Goal: Task Accomplishment & Management: Use online tool/utility

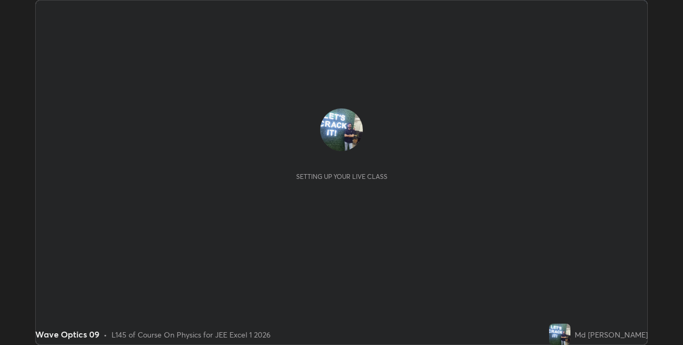
scroll to position [345, 683]
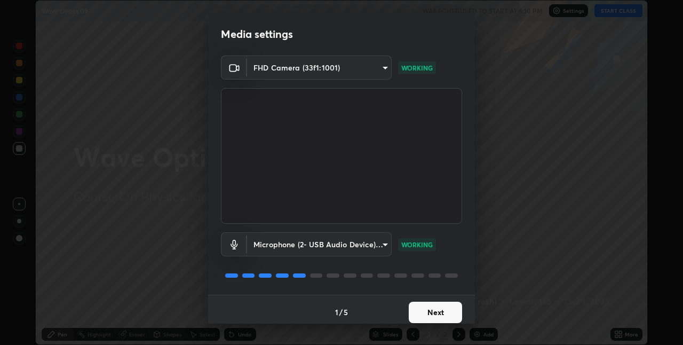
click at [443, 313] on button "Next" at bounding box center [435, 311] width 53 height 21
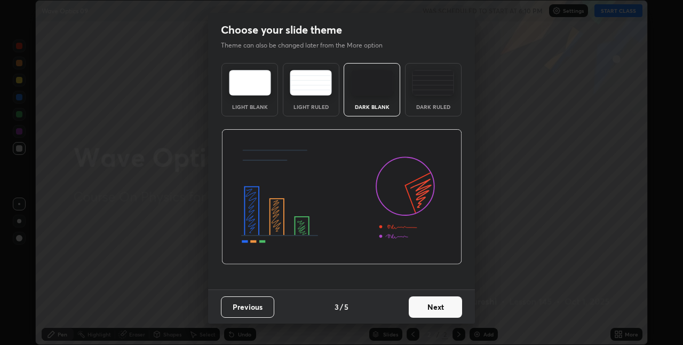
click at [440, 311] on button "Next" at bounding box center [435, 306] width 53 height 21
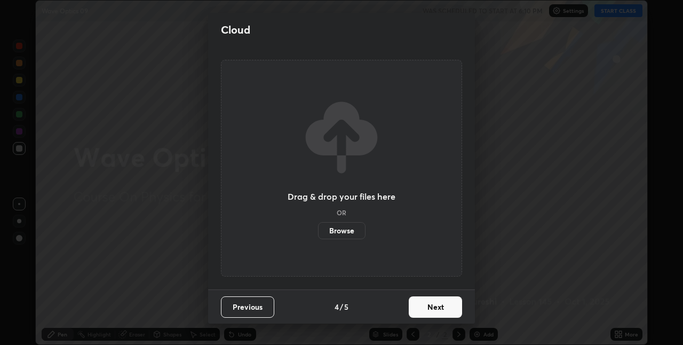
click at [440, 311] on button "Next" at bounding box center [435, 306] width 53 height 21
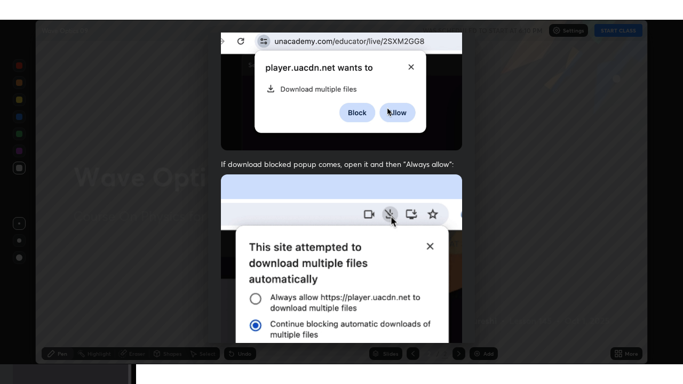
scroll to position [223, 0]
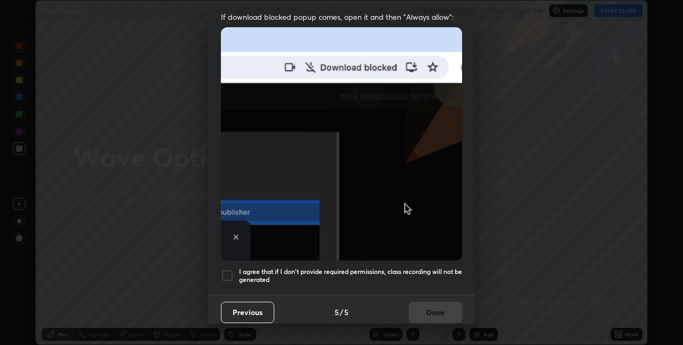
click at [233, 269] on div at bounding box center [227, 275] width 13 height 13
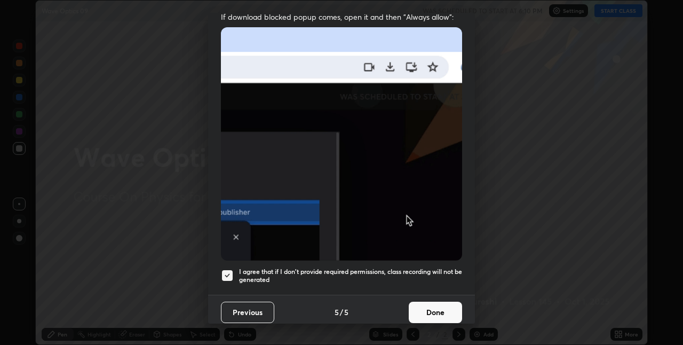
click at [439, 308] on button "Done" at bounding box center [435, 311] width 53 height 21
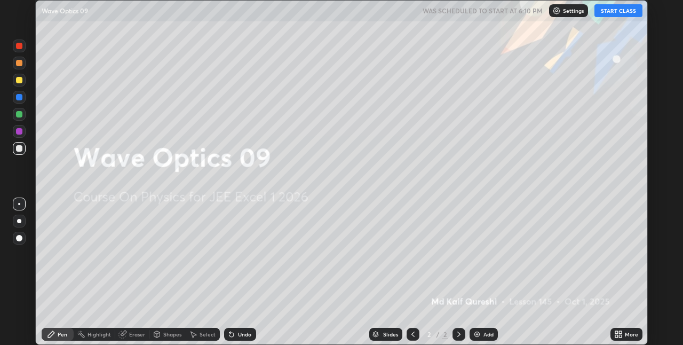
click at [628, 331] on div "More" at bounding box center [631, 333] width 13 height 5
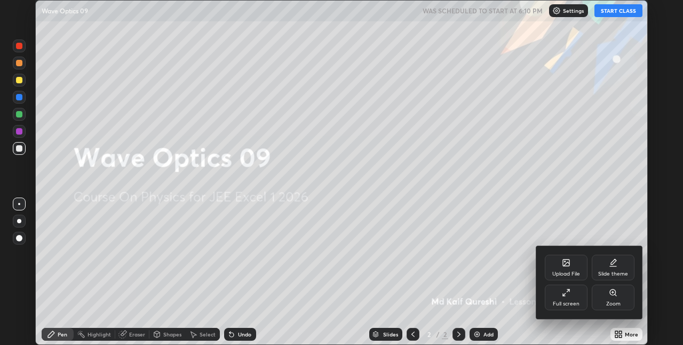
click at [573, 297] on div "Full screen" at bounding box center [566, 297] width 43 height 26
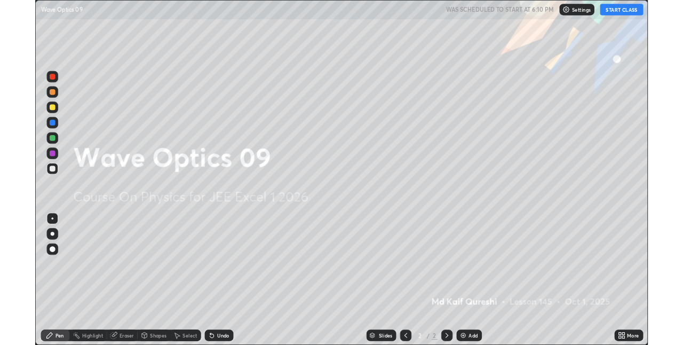
scroll to position [384, 683]
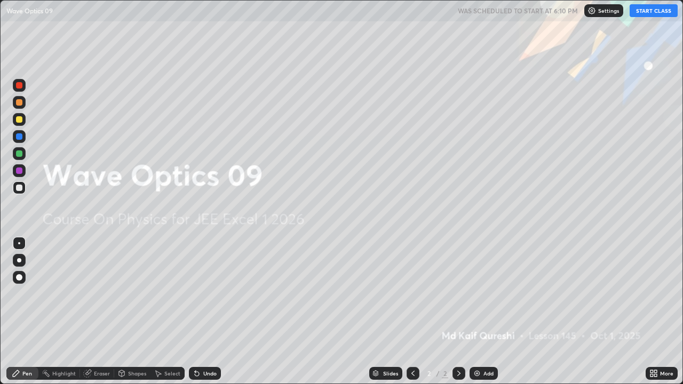
click at [653, 13] on button "START CLASS" at bounding box center [654, 10] width 48 height 13
click at [485, 344] on div "Add" at bounding box center [488, 373] width 10 height 5
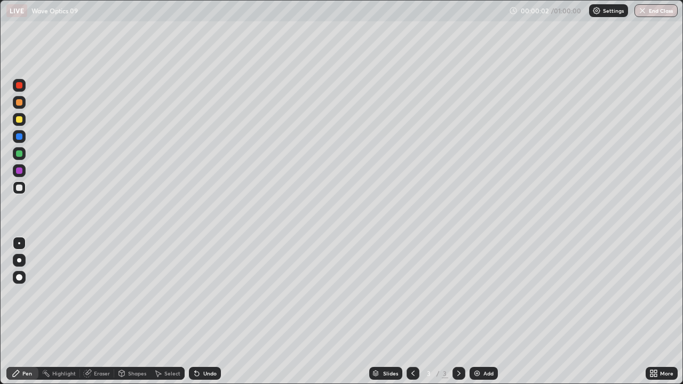
click at [20, 122] on div at bounding box center [19, 119] width 6 height 6
click at [125, 344] on icon at bounding box center [121, 373] width 9 height 9
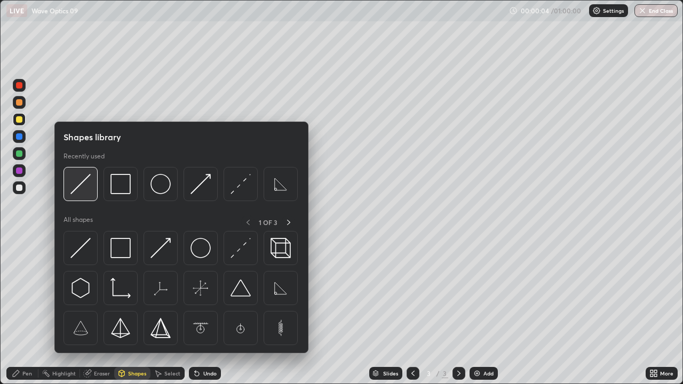
click at [77, 188] on img at bounding box center [80, 184] width 20 height 20
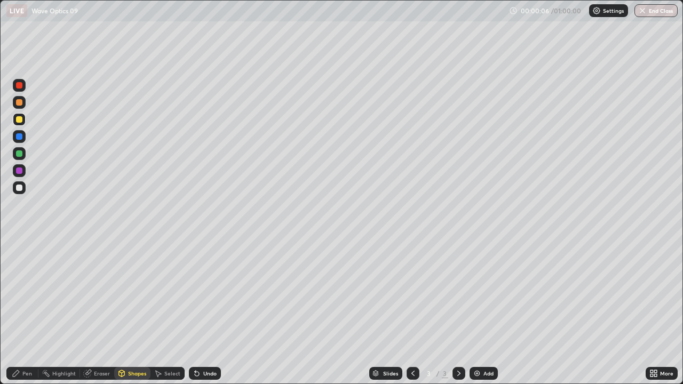
click at [129, 344] on div "Shapes" at bounding box center [132, 373] width 36 height 13
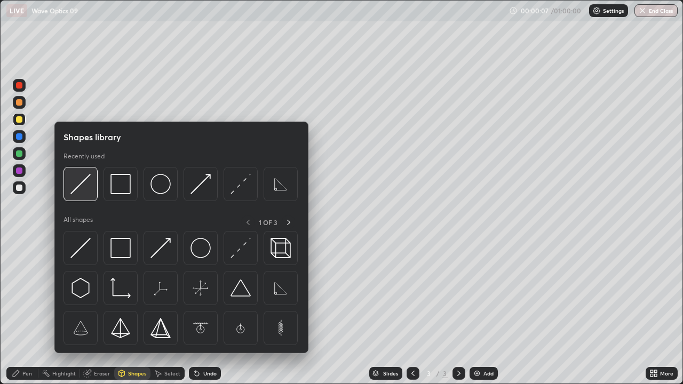
click at [81, 193] on img at bounding box center [80, 184] width 20 height 20
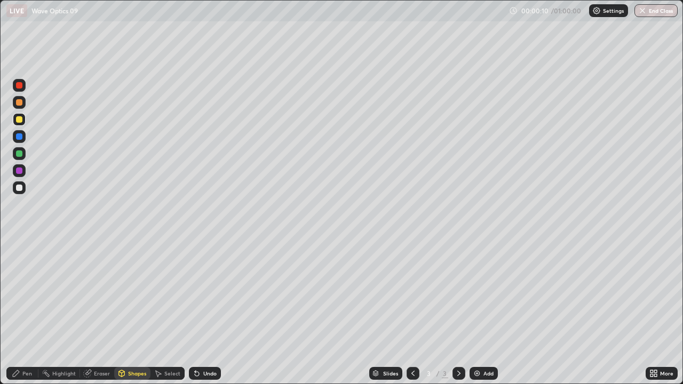
click at [97, 344] on div "Eraser" at bounding box center [102, 373] width 16 height 5
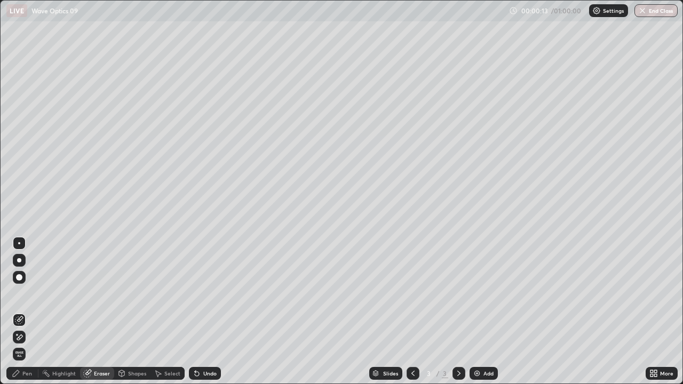
click at [133, 344] on div "Shapes" at bounding box center [137, 373] width 18 height 5
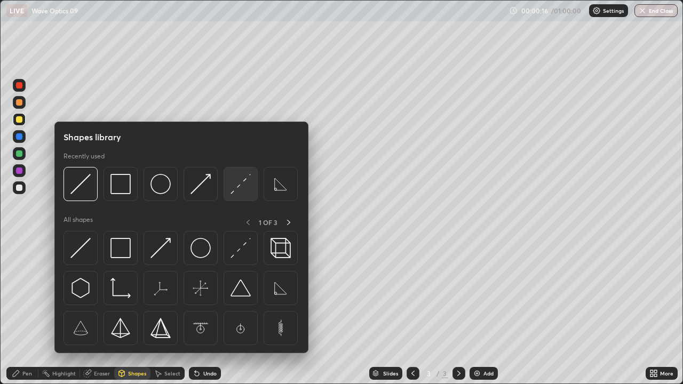
click at [237, 189] on img at bounding box center [241, 184] width 20 height 20
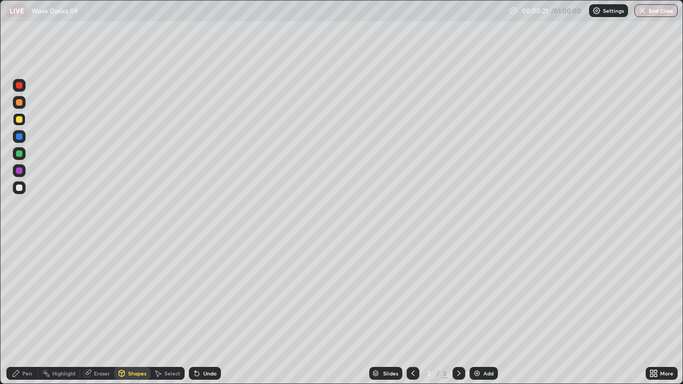
click at [19, 190] on div at bounding box center [19, 188] width 6 height 6
click at [27, 344] on div "Pen" at bounding box center [27, 373] width 10 height 5
click at [136, 344] on div "Shapes" at bounding box center [137, 373] width 18 height 5
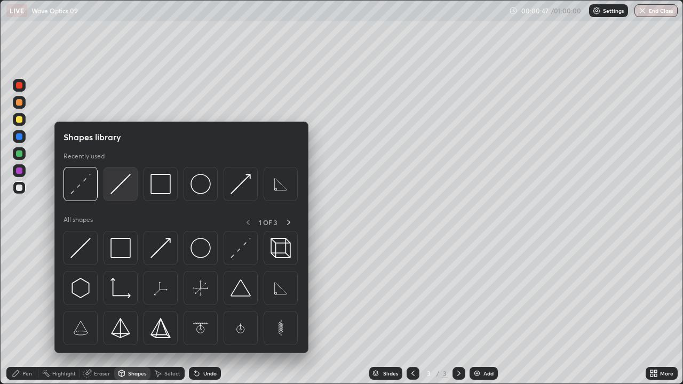
click at [115, 188] on img at bounding box center [120, 184] width 20 height 20
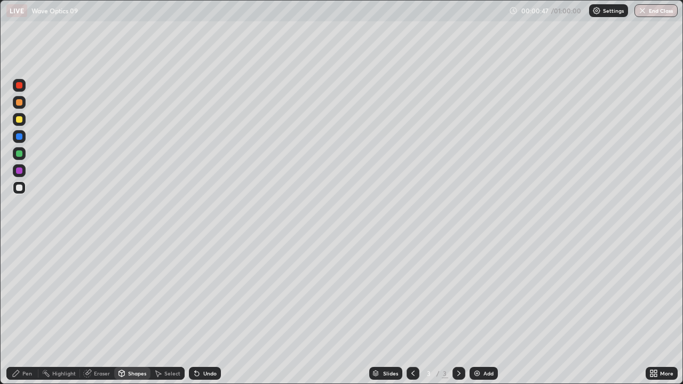
click at [20, 171] on div at bounding box center [19, 171] width 6 height 6
click at [16, 173] on div at bounding box center [19, 170] width 13 height 13
click at [18, 155] on div at bounding box center [19, 153] width 6 height 6
click at [137, 344] on div "Shapes" at bounding box center [137, 373] width 18 height 5
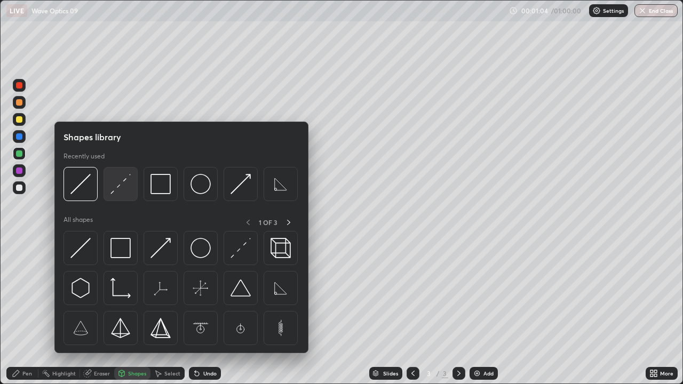
click at [121, 192] on img at bounding box center [120, 184] width 20 height 20
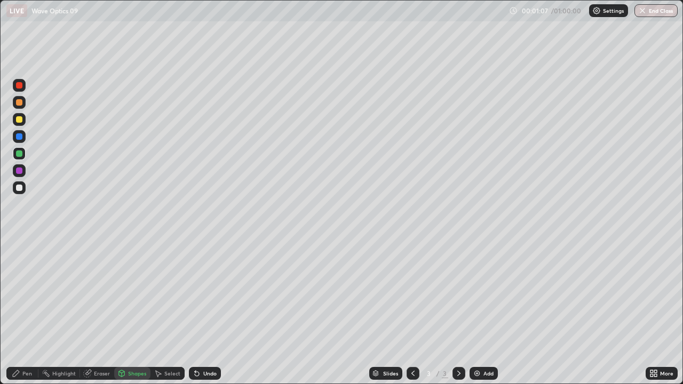
click at [210, 344] on div "Undo" at bounding box center [209, 373] width 13 height 5
click at [132, 344] on div "Shapes" at bounding box center [137, 373] width 18 height 5
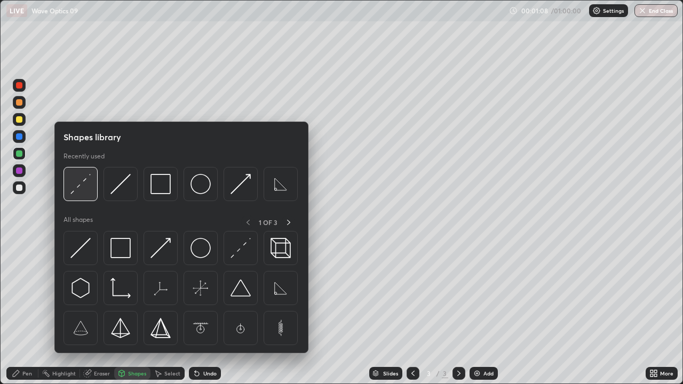
click at [80, 186] on img at bounding box center [80, 184] width 20 height 20
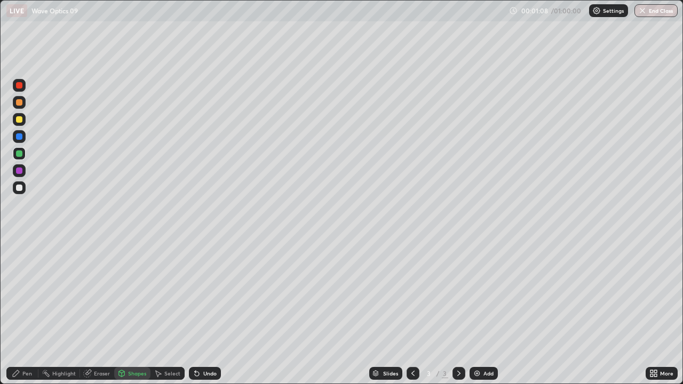
click at [18, 185] on div at bounding box center [19, 188] width 6 height 6
click at [22, 344] on div "Pen" at bounding box center [27, 373] width 10 height 5
click at [19, 344] on icon at bounding box center [16, 373] width 9 height 9
click at [134, 344] on div "Shapes" at bounding box center [137, 373] width 18 height 5
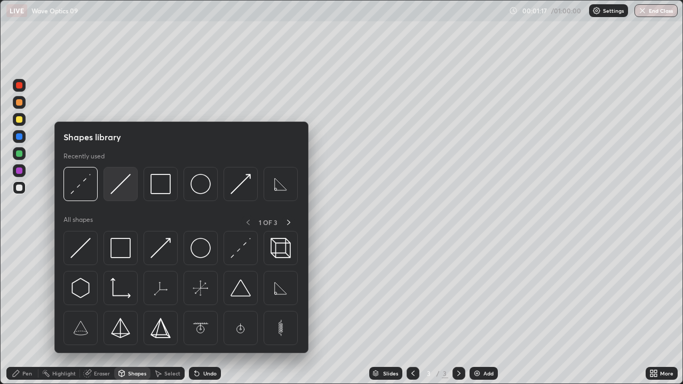
click at [122, 189] on img at bounding box center [120, 184] width 20 height 20
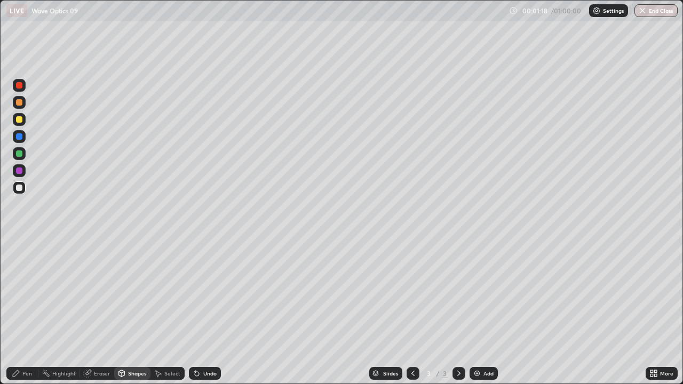
click at [21, 191] on div at bounding box center [19, 188] width 6 height 6
click at [30, 344] on div "Pen" at bounding box center [27, 373] width 10 height 5
click at [23, 187] on div at bounding box center [19, 187] width 13 height 13
click at [17, 189] on div at bounding box center [19, 188] width 6 height 6
click at [93, 344] on div "Eraser" at bounding box center [97, 373] width 34 height 13
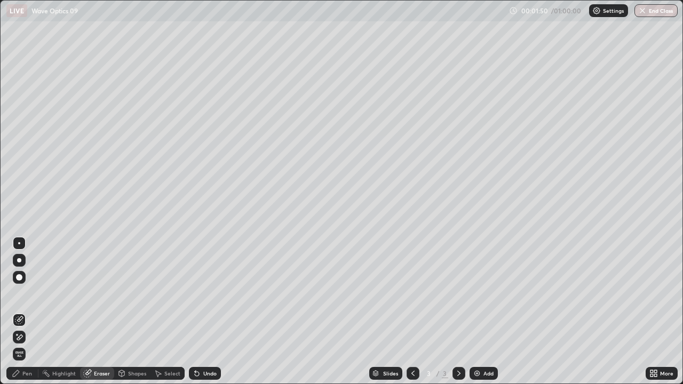
click at [29, 344] on div "Pen" at bounding box center [27, 373] width 10 height 5
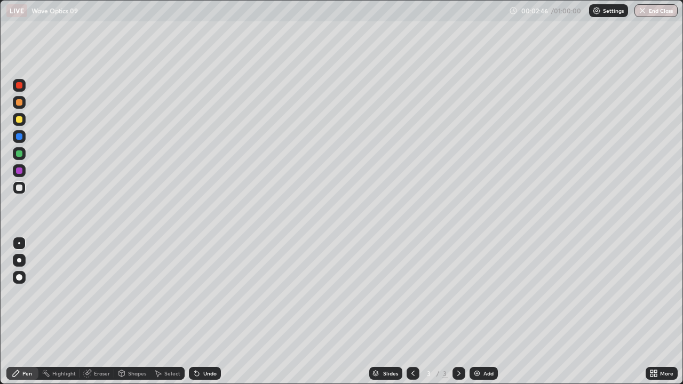
click at [136, 344] on div "Shapes" at bounding box center [137, 373] width 18 height 5
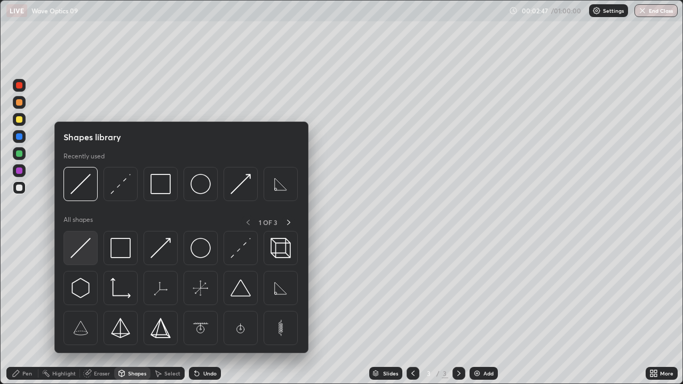
click at [80, 252] on img at bounding box center [80, 248] width 20 height 20
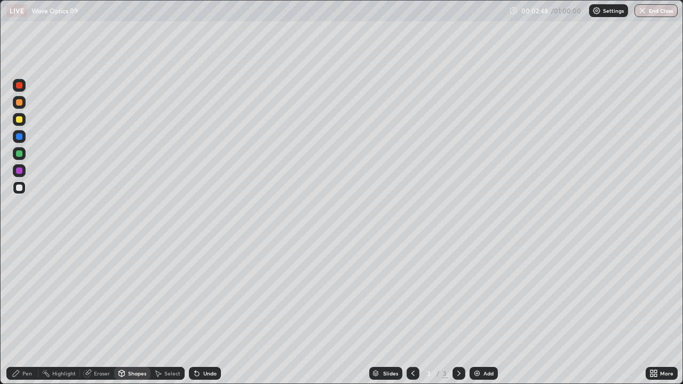
click at [23, 192] on div at bounding box center [19, 187] width 13 height 13
click at [207, 344] on div "Undo" at bounding box center [209, 373] width 13 height 5
click at [17, 172] on div at bounding box center [19, 171] width 6 height 6
click at [20, 106] on div at bounding box center [19, 102] width 13 height 13
click at [25, 344] on div "Pen" at bounding box center [27, 373] width 10 height 5
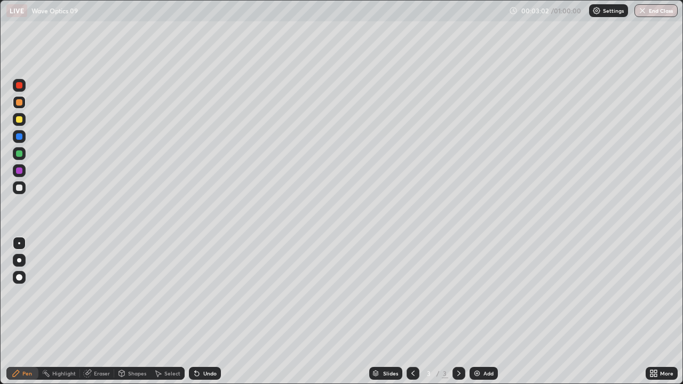
click at [25, 187] on div at bounding box center [19, 187] width 13 height 13
click at [207, 344] on div "Undo" at bounding box center [209, 373] width 13 height 5
click at [18, 189] on div at bounding box center [19, 188] width 6 height 6
click at [212, 344] on div "Undo" at bounding box center [209, 373] width 13 height 5
click at [18, 189] on div at bounding box center [19, 188] width 6 height 6
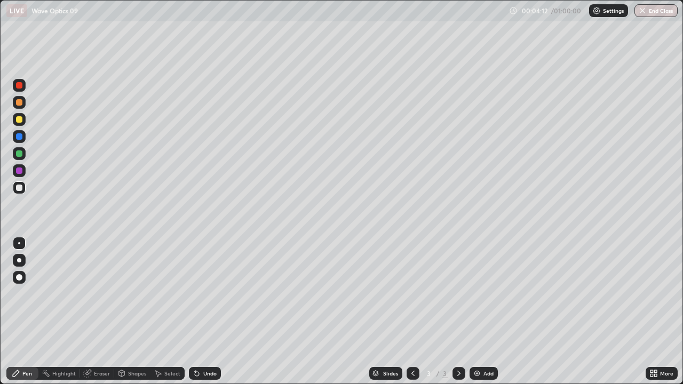
click at [209, 344] on div "Undo" at bounding box center [209, 373] width 13 height 5
click at [207, 344] on div "Undo" at bounding box center [205, 373] width 32 height 13
click at [172, 344] on div "Select" at bounding box center [172, 373] width 16 height 5
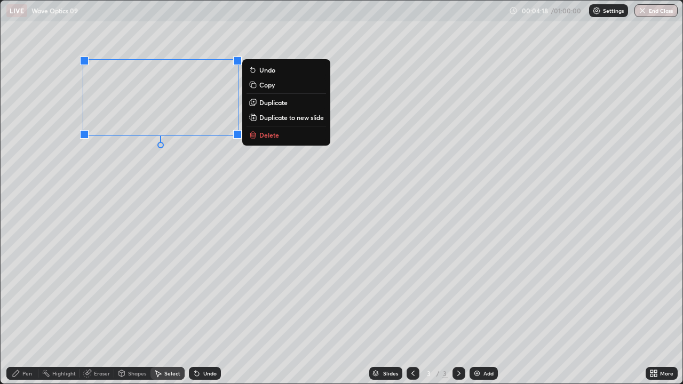
click at [263, 135] on p "Delete" at bounding box center [269, 135] width 20 height 9
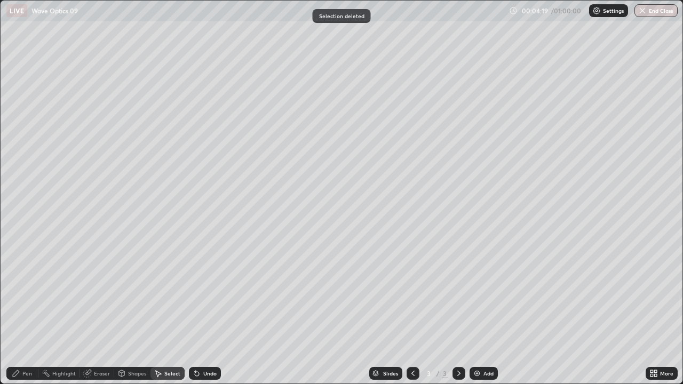
click at [204, 344] on div "Undo" at bounding box center [209, 373] width 13 height 5
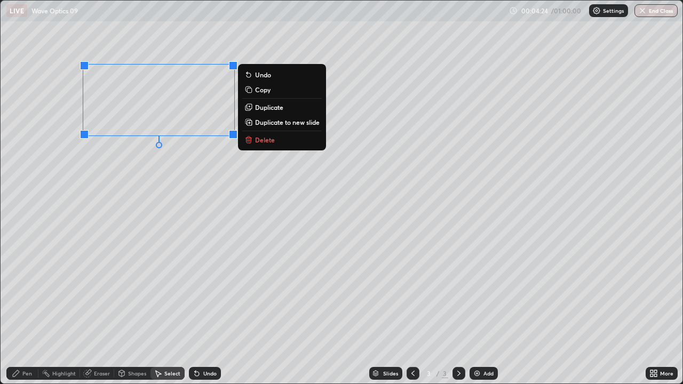
click at [320, 202] on div "0 ° Undo Copy Duplicate Duplicate to new slide Delete" at bounding box center [342, 192] width 682 height 383
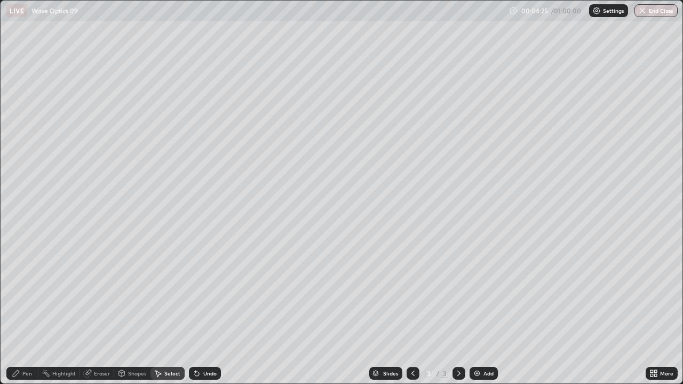
click at [100, 344] on div "Eraser" at bounding box center [102, 373] width 16 height 5
click at [24, 344] on div "Pen" at bounding box center [22, 373] width 32 height 13
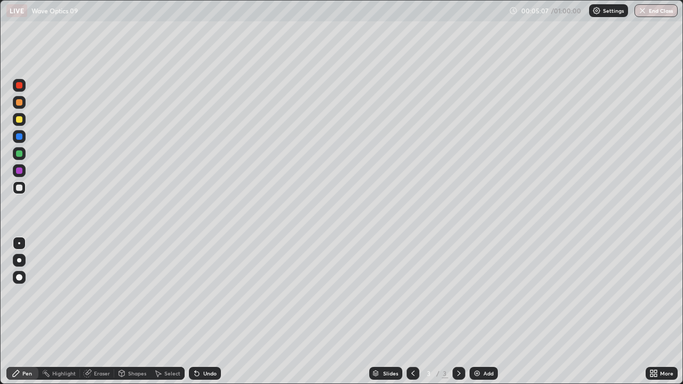
click at [203, 344] on div "Undo" at bounding box center [209, 373] width 13 height 5
click at [170, 344] on div "Select" at bounding box center [172, 373] width 16 height 5
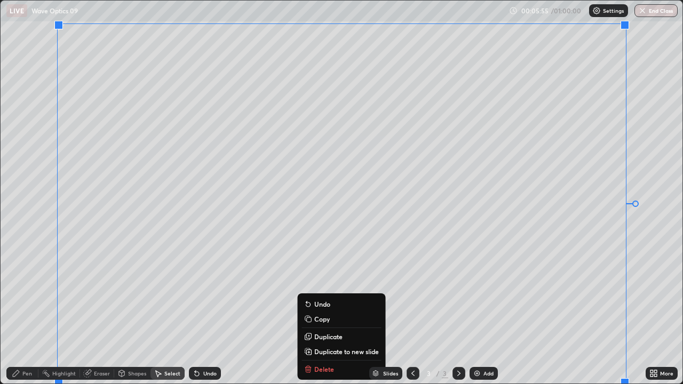
click at [654, 285] on div "0 ° Undo Copy Duplicate Duplicate to new slide Delete" at bounding box center [342, 192] width 682 height 383
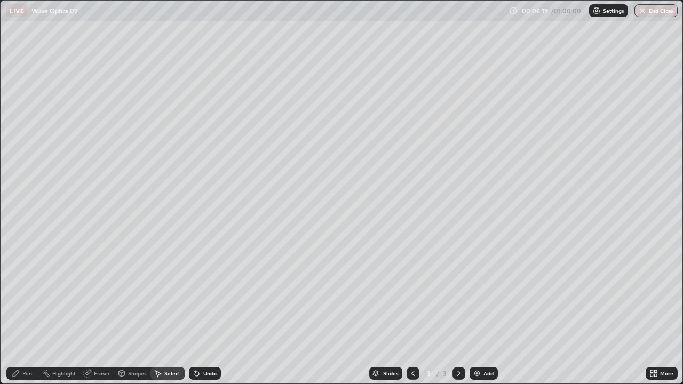
click at [205, 344] on div "Undo" at bounding box center [205, 373] width 32 height 13
click at [32, 344] on div "Pen" at bounding box center [22, 373] width 32 height 13
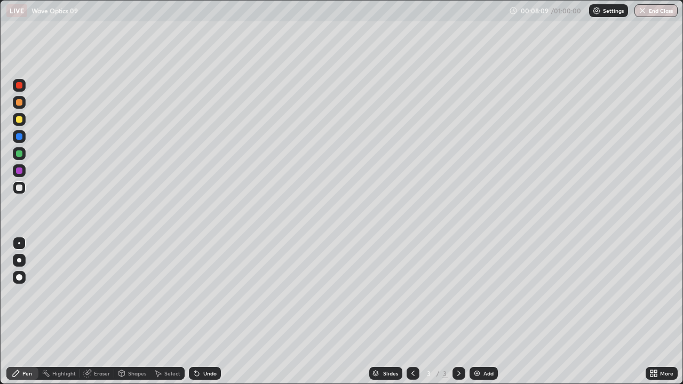
click at [200, 344] on div "Undo" at bounding box center [205, 373] width 32 height 13
click at [199, 344] on div "Undo" at bounding box center [205, 373] width 32 height 13
click at [207, 344] on div "Undo" at bounding box center [205, 373] width 32 height 13
click at [211, 344] on div "Undo" at bounding box center [205, 373] width 32 height 13
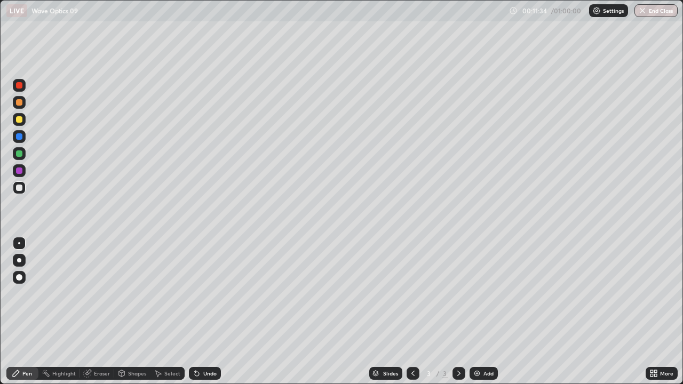
click at [486, 344] on div "Add" at bounding box center [484, 373] width 28 height 13
click at [133, 344] on div "Shapes" at bounding box center [137, 373] width 18 height 5
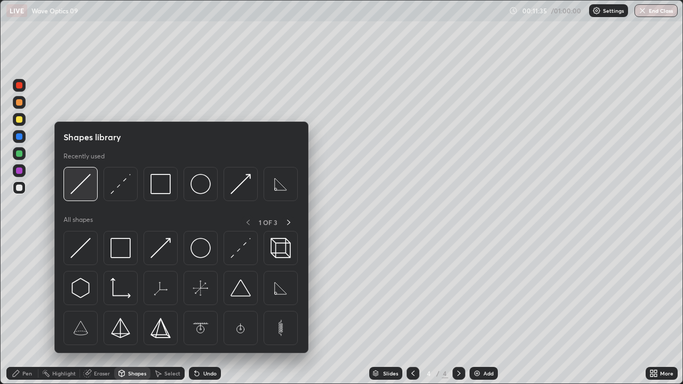
click at [77, 187] on img at bounding box center [80, 184] width 20 height 20
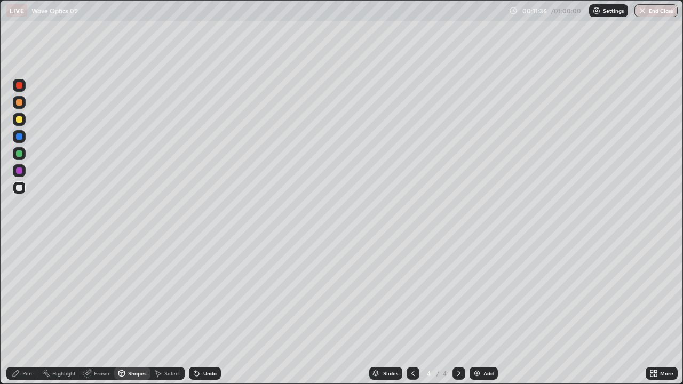
click at [23, 122] on div at bounding box center [19, 119] width 13 height 13
click at [136, 344] on div "Shapes" at bounding box center [137, 373] width 18 height 5
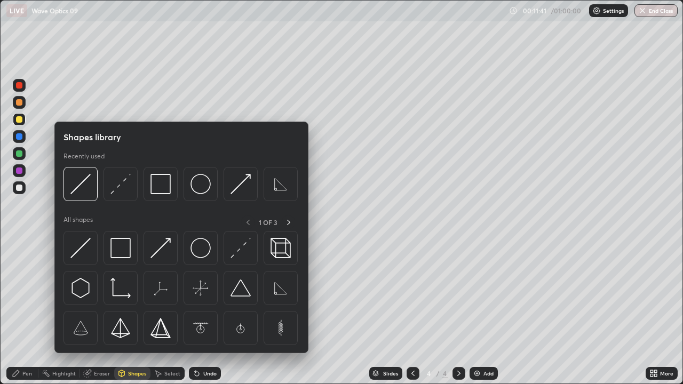
click at [96, 344] on div "Eraser" at bounding box center [102, 373] width 16 height 5
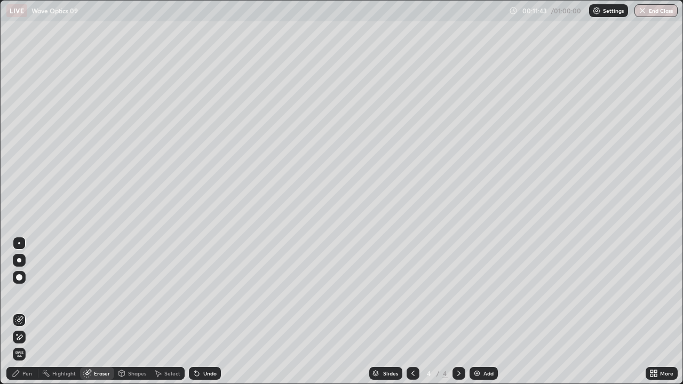
click at [27, 344] on div "Pen" at bounding box center [27, 373] width 10 height 5
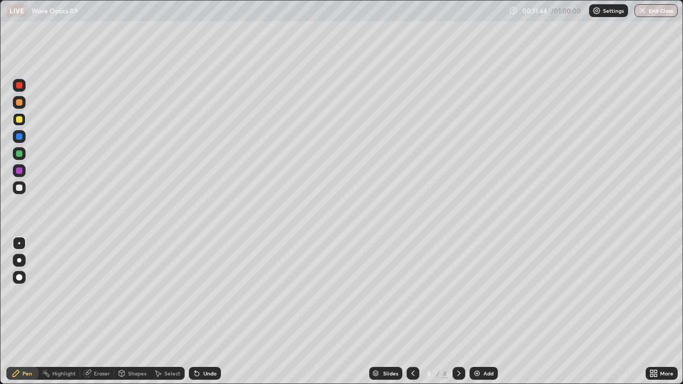
click at [22, 188] on div at bounding box center [19, 188] width 6 height 6
click at [127, 344] on div "Shapes" at bounding box center [132, 373] width 36 height 13
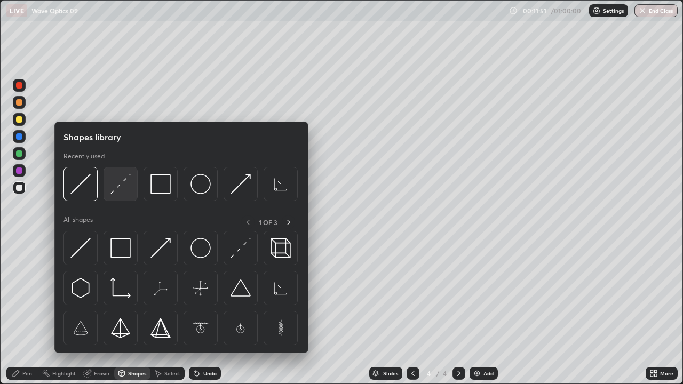
click at [120, 189] on img at bounding box center [120, 184] width 20 height 20
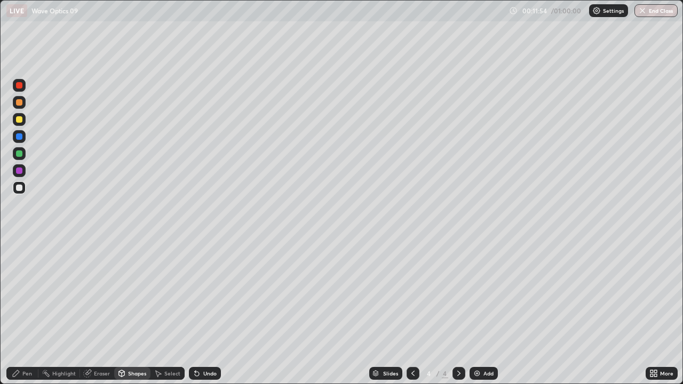
click at [23, 188] on div at bounding box center [19, 187] width 13 height 13
click at [199, 344] on div "Undo" at bounding box center [205, 373] width 32 height 13
click at [19, 344] on icon at bounding box center [16, 373] width 9 height 9
click at [23, 120] on div at bounding box center [19, 119] width 13 height 13
click at [130, 344] on div "Shapes" at bounding box center [132, 373] width 36 height 13
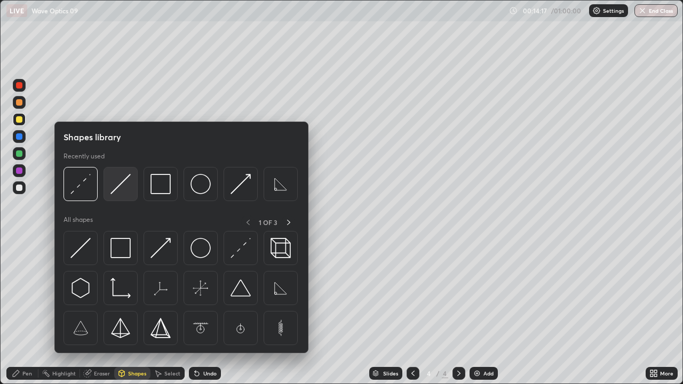
click at [123, 189] on img at bounding box center [120, 184] width 20 height 20
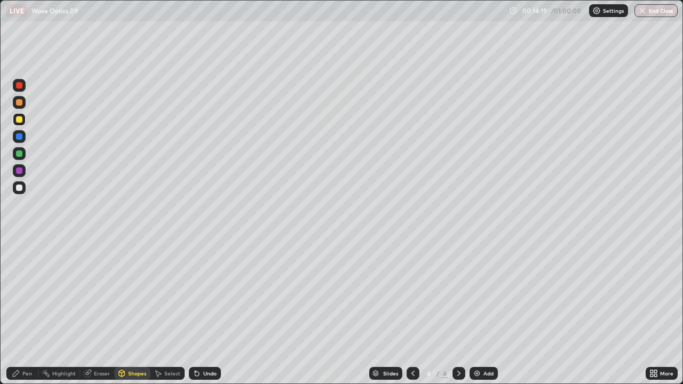
click at [209, 344] on div "Undo" at bounding box center [209, 373] width 13 height 5
click at [22, 344] on div "Pen" at bounding box center [22, 373] width 32 height 13
click at [20, 189] on div at bounding box center [19, 188] width 6 height 6
click at [131, 344] on div "Shapes" at bounding box center [137, 373] width 18 height 5
click at [17, 142] on div at bounding box center [19, 136] width 13 height 13
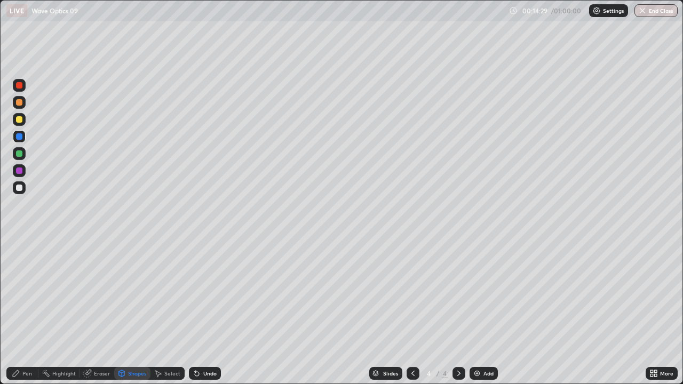
click at [27, 344] on div "Pen" at bounding box center [27, 373] width 10 height 5
click at [30, 344] on div "Pen" at bounding box center [22, 373] width 32 height 13
click at [19, 193] on div at bounding box center [19, 187] width 13 height 13
click at [209, 344] on div "Undo" at bounding box center [209, 373] width 13 height 5
click at [208, 344] on div "Undo" at bounding box center [209, 373] width 13 height 5
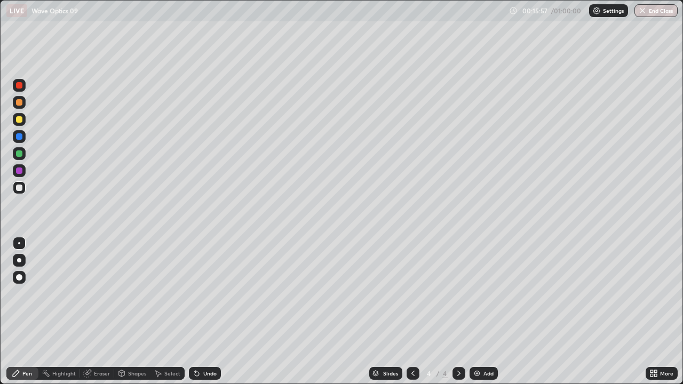
click at [208, 344] on div "Undo" at bounding box center [209, 373] width 13 height 5
click at [131, 344] on div "Shapes" at bounding box center [137, 373] width 18 height 5
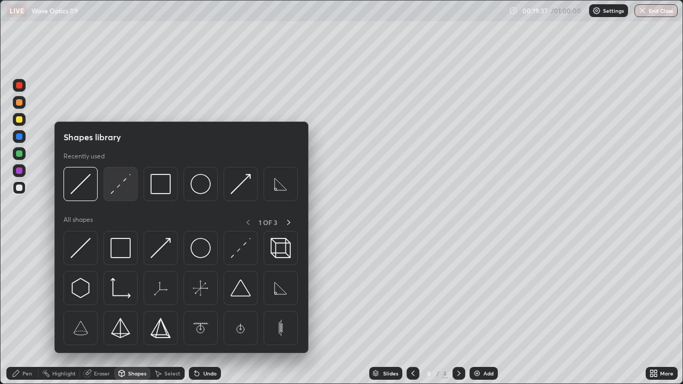
click at [120, 191] on img at bounding box center [120, 184] width 20 height 20
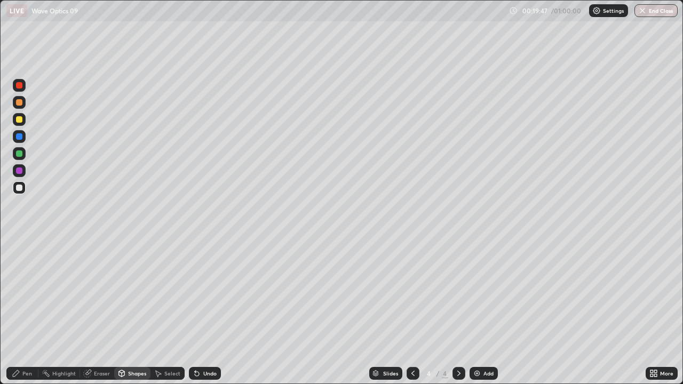
click at [484, 344] on div "Add" at bounding box center [484, 373] width 28 height 13
click at [20, 188] on div at bounding box center [19, 188] width 6 height 6
click at [126, 344] on div "Shapes" at bounding box center [132, 373] width 36 height 13
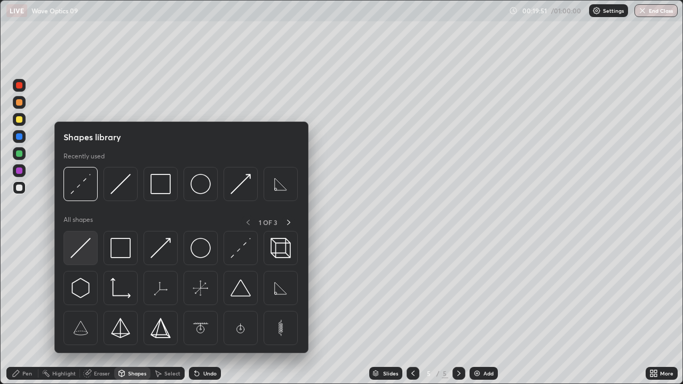
click at [78, 251] on img at bounding box center [80, 248] width 20 height 20
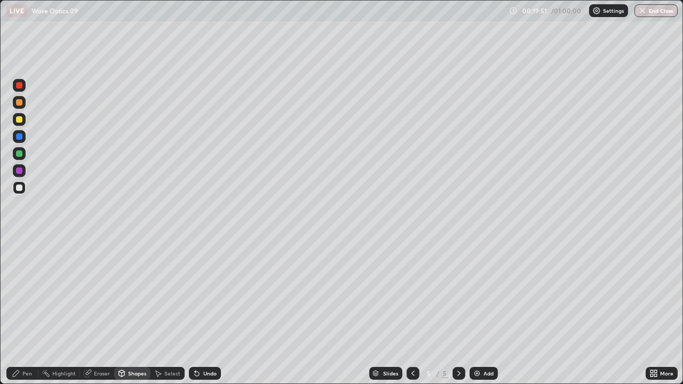
click at [122, 344] on icon at bounding box center [122, 373] width 6 height 2
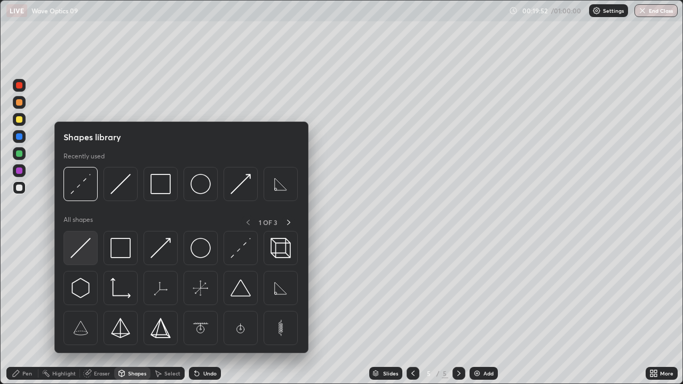
click at [82, 250] on img at bounding box center [80, 248] width 20 height 20
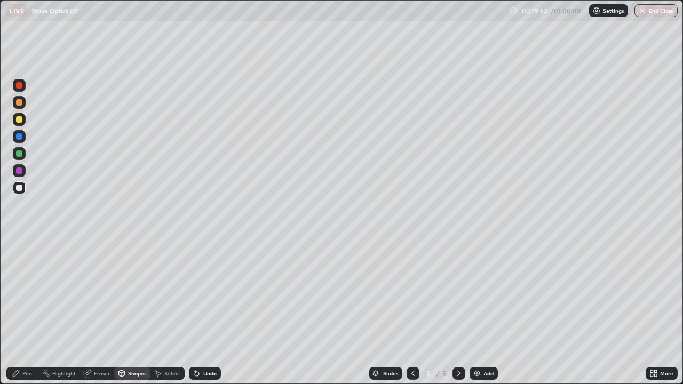
click at [19, 121] on div at bounding box center [19, 119] width 6 height 6
click at [20, 344] on div "Pen" at bounding box center [22, 373] width 32 height 13
click at [17, 278] on div at bounding box center [19, 277] width 6 height 6
click at [122, 344] on icon at bounding box center [122, 375] width 0 height 4
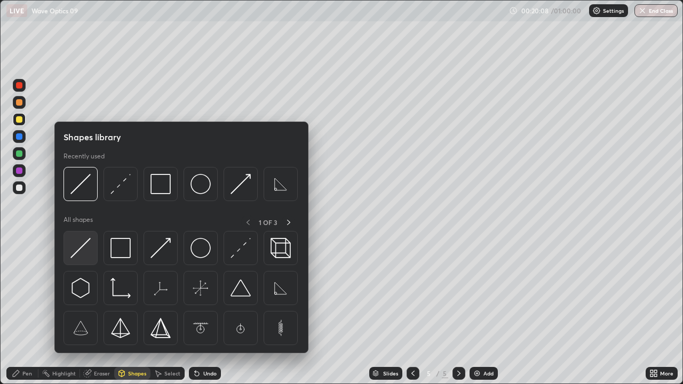
click at [82, 251] on img at bounding box center [80, 248] width 20 height 20
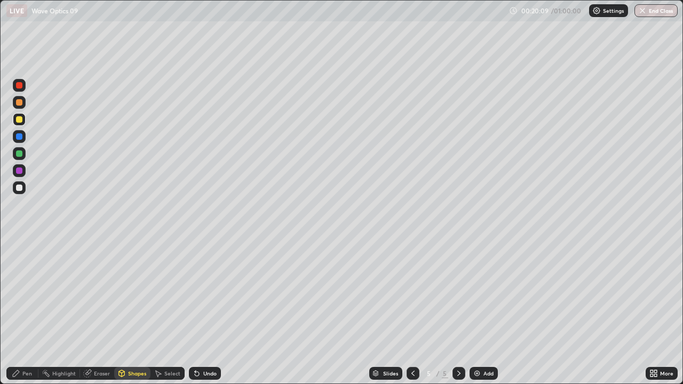
click at [19, 155] on div at bounding box center [19, 153] width 6 height 6
click at [195, 344] on icon at bounding box center [197, 374] width 4 height 4
click at [11, 344] on div "Pen" at bounding box center [22, 373] width 32 height 13
click at [19, 243] on div at bounding box center [19, 243] width 2 height 2
click at [19, 193] on div at bounding box center [19, 187] width 13 height 13
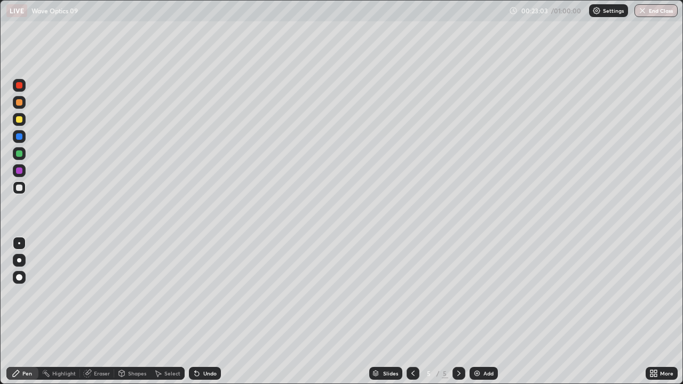
click at [122, 344] on icon at bounding box center [122, 375] width 0 height 4
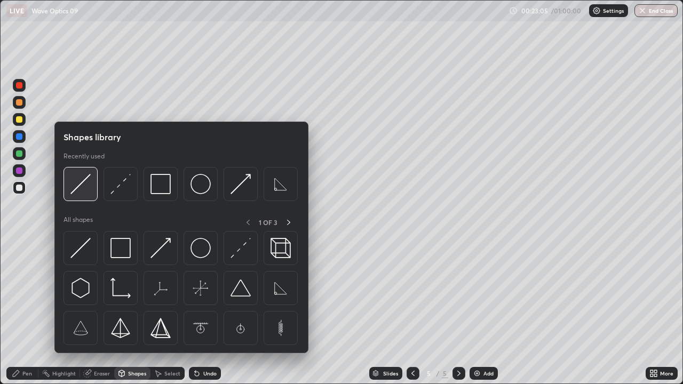
click at [75, 186] on img at bounding box center [80, 184] width 20 height 20
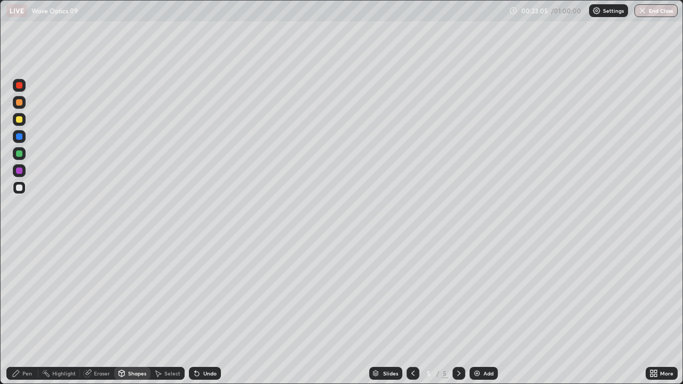
click at [18, 149] on div at bounding box center [19, 153] width 13 height 13
click at [21, 344] on div "Pen" at bounding box center [22, 373] width 32 height 13
click at [19, 278] on div at bounding box center [19, 277] width 6 height 6
click at [123, 344] on icon at bounding box center [122, 373] width 6 height 6
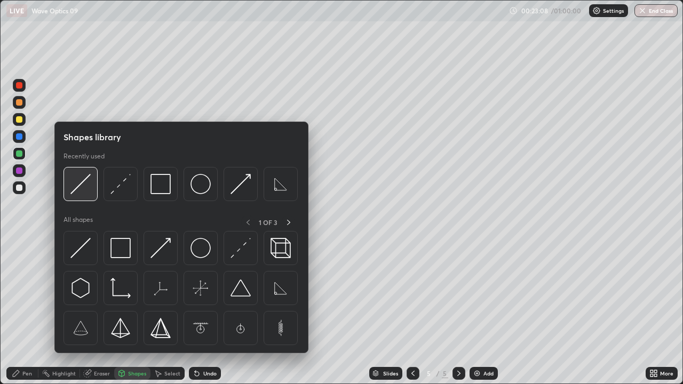
click at [76, 188] on img at bounding box center [80, 184] width 20 height 20
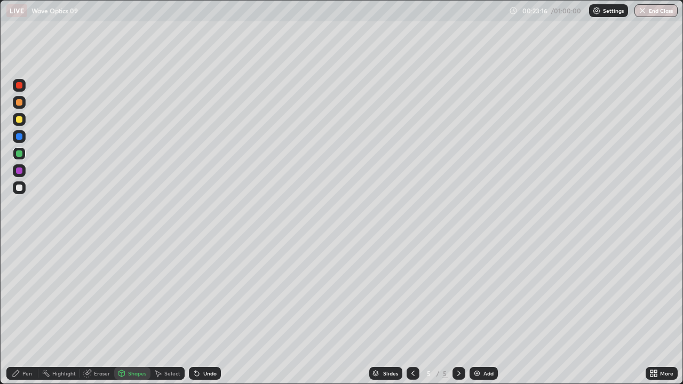
click at [119, 344] on icon at bounding box center [122, 373] width 6 height 6
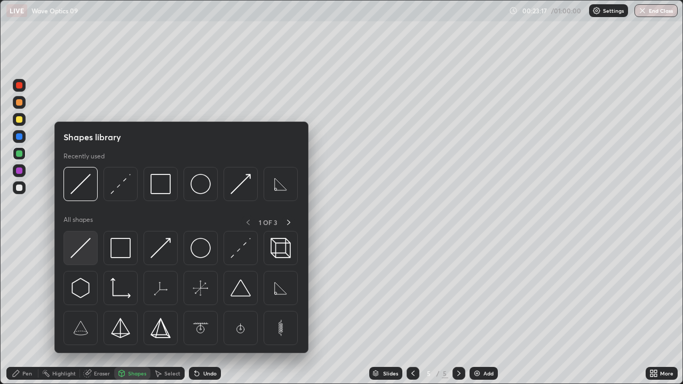
click at [78, 251] on img at bounding box center [80, 248] width 20 height 20
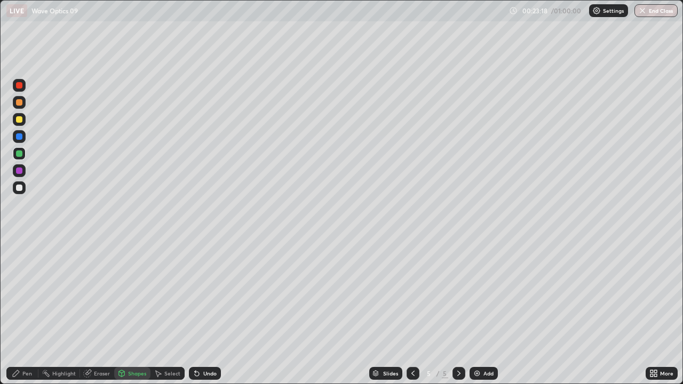
click at [18, 122] on div at bounding box center [19, 119] width 6 height 6
click at [24, 344] on div "Pen" at bounding box center [27, 373] width 10 height 5
click at [19, 243] on div at bounding box center [19, 243] width 2 height 2
click at [132, 344] on div "Shapes" at bounding box center [132, 373] width 36 height 13
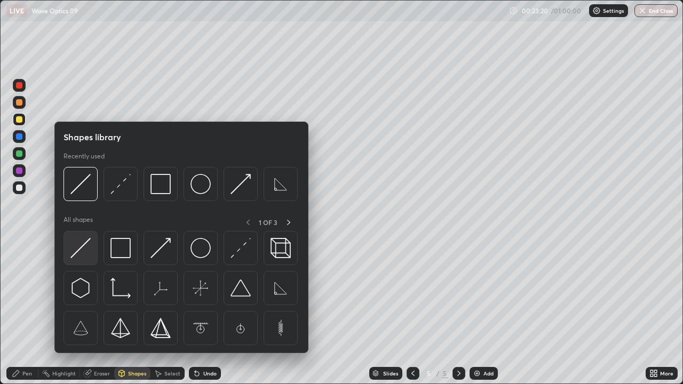
click at [81, 249] on img at bounding box center [80, 248] width 20 height 20
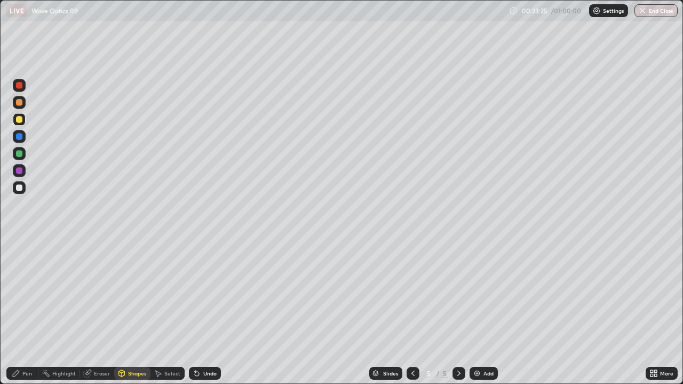
click at [13, 344] on icon at bounding box center [16, 373] width 6 height 6
click at [19, 191] on div at bounding box center [19, 188] width 6 height 6
click at [131, 344] on div "Shapes" at bounding box center [132, 373] width 36 height 13
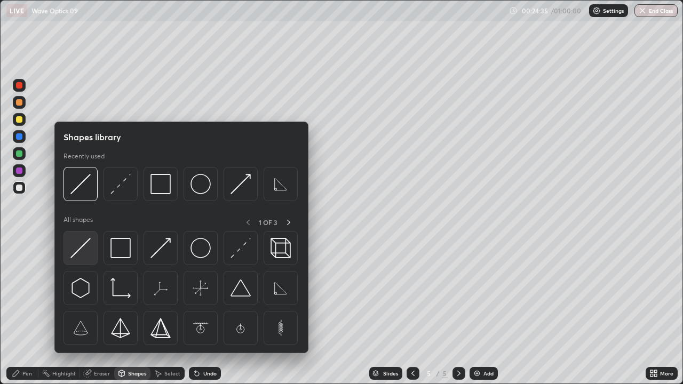
click at [77, 253] on img at bounding box center [80, 248] width 20 height 20
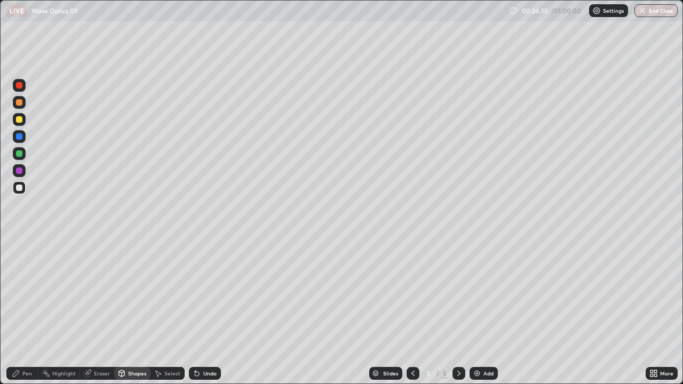
click at [19, 188] on div at bounding box center [19, 188] width 6 height 6
click at [31, 344] on div "Pen" at bounding box center [27, 373] width 10 height 5
click at [133, 344] on div "Shapes" at bounding box center [137, 373] width 18 height 5
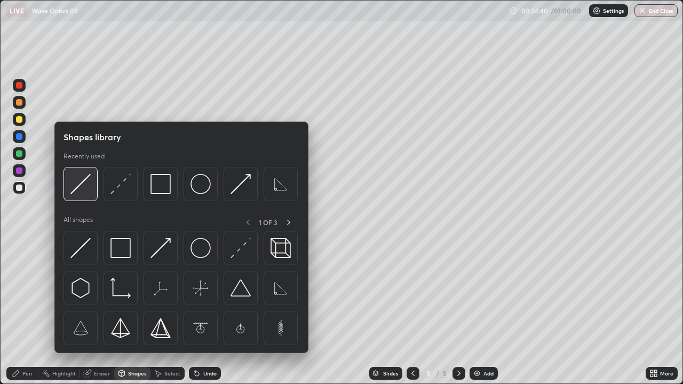
click at [85, 187] on img at bounding box center [80, 184] width 20 height 20
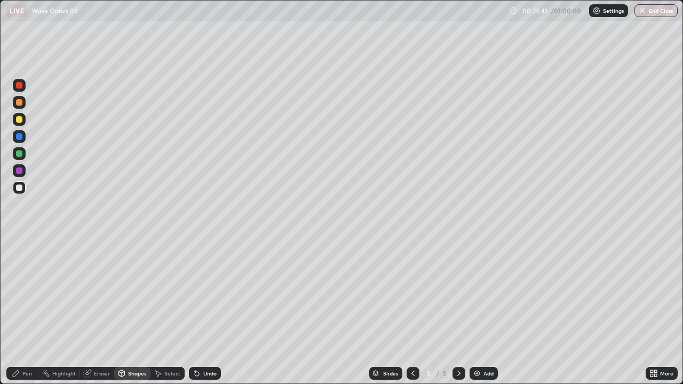
click at [20, 153] on div at bounding box center [19, 153] width 6 height 6
click at [35, 344] on div "Pen" at bounding box center [22, 373] width 32 height 13
click at [25, 187] on div at bounding box center [19, 187] width 13 height 13
click at [483, 344] on div "Add" at bounding box center [488, 373] width 10 height 5
click at [23, 121] on div at bounding box center [19, 119] width 13 height 13
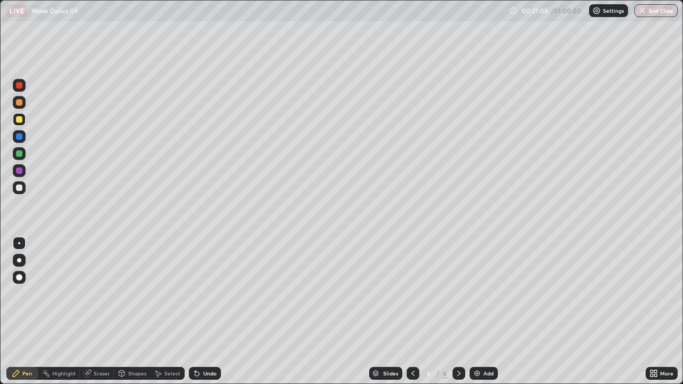
click at [134, 344] on div "Shapes" at bounding box center [137, 373] width 18 height 5
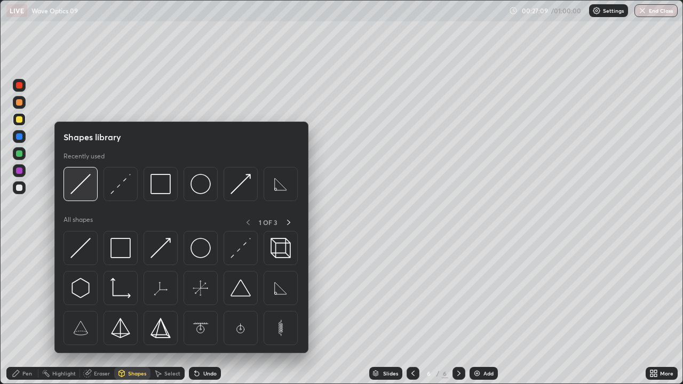
click at [80, 186] on img at bounding box center [80, 184] width 20 height 20
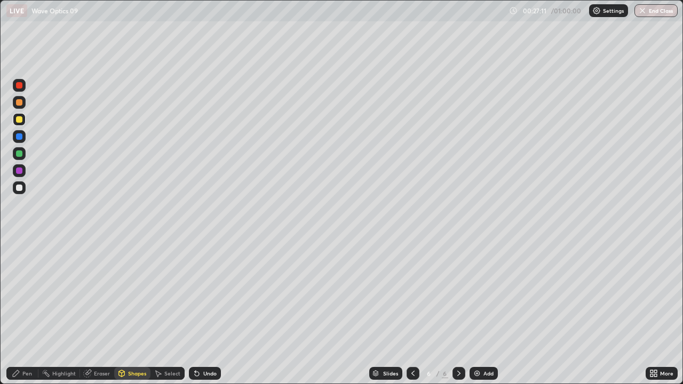
click at [407, 344] on div at bounding box center [413, 373] width 13 height 13
click at [453, 344] on div at bounding box center [459, 373] width 13 height 13
click at [19, 156] on div at bounding box center [19, 153] width 6 height 6
click at [21, 344] on div "Pen" at bounding box center [22, 373] width 32 height 13
click at [132, 344] on div "Shapes" at bounding box center [137, 373] width 18 height 5
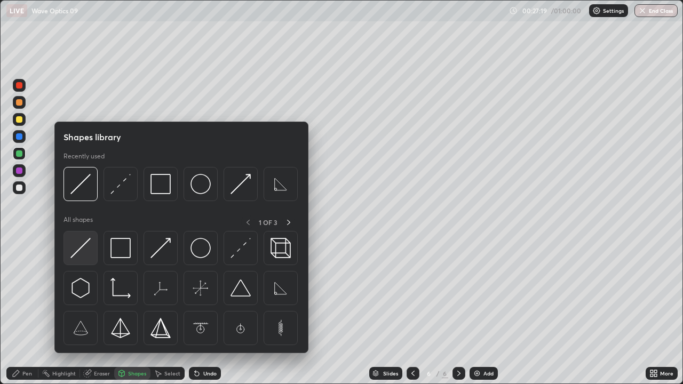
click at [80, 247] on img at bounding box center [80, 248] width 20 height 20
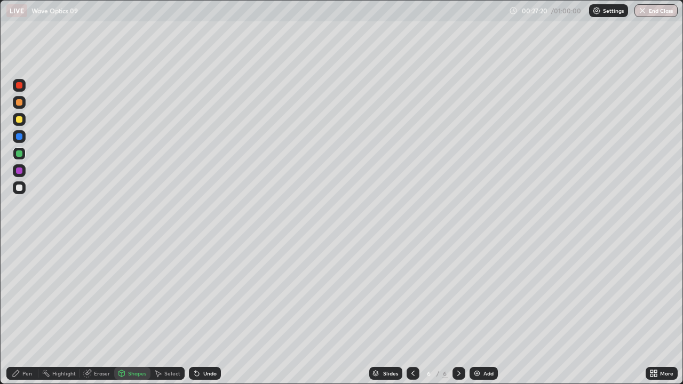
click at [17, 118] on div at bounding box center [19, 119] width 6 height 6
click at [18, 156] on div at bounding box center [19, 153] width 6 height 6
click at [22, 344] on div "Pen" at bounding box center [22, 373] width 32 height 13
click at [411, 344] on icon at bounding box center [413, 373] width 9 height 9
click at [458, 344] on icon at bounding box center [459, 373] width 9 height 9
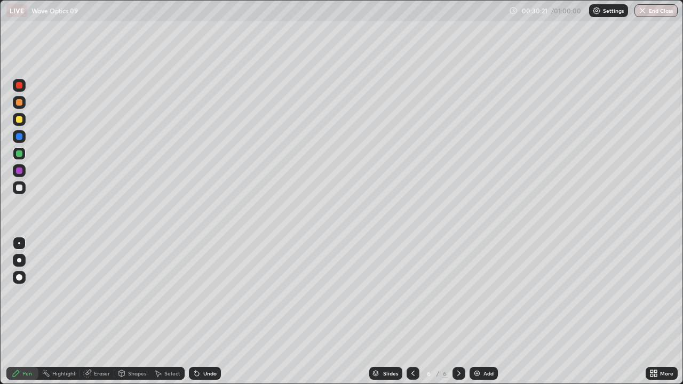
click at [120, 344] on icon at bounding box center [122, 373] width 6 height 6
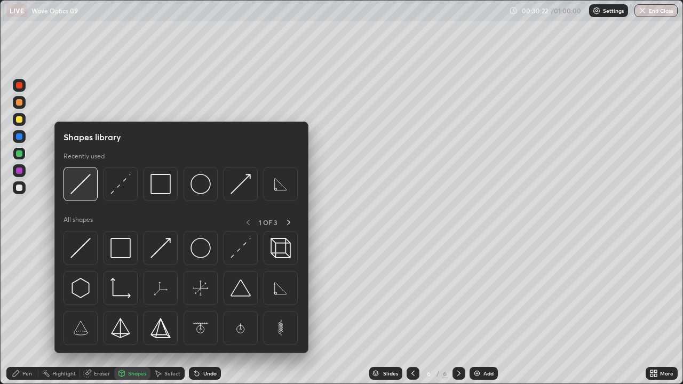
click at [83, 191] on img at bounding box center [80, 184] width 20 height 20
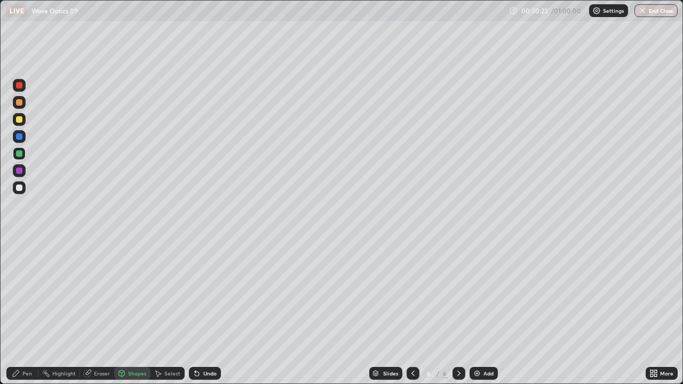
click at [20, 193] on div at bounding box center [19, 187] width 13 height 13
click at [18, 120] on div at bounding box center [19, 119] width 6 height 6
click at [130, 344] on div "Shapes" at bounding box center [137, 373] width 18 height 5
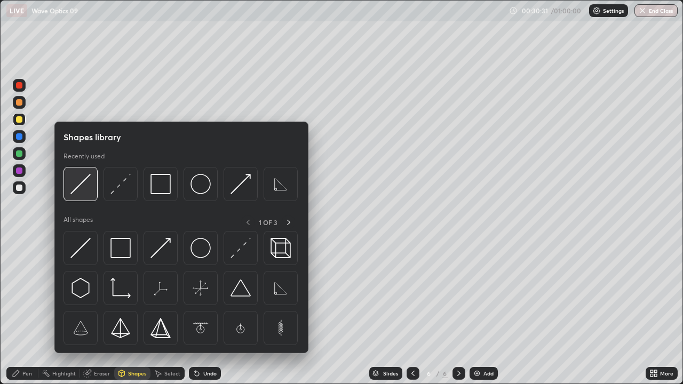
click at [85, 188] on img at bounding box center [80, 184] width 20 height 20
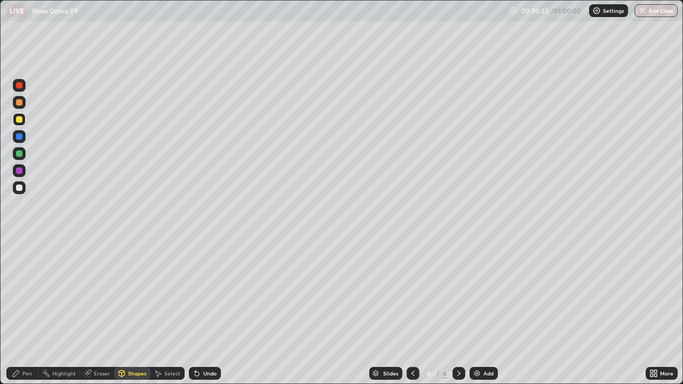
click at [18, 106] on div at bounding box center [19, 102] width 13 height 13
click at [35, 344] on div "Pen" at bounding box center [22, 373] width 32 height 13
click at [16, 190] on div at bounding box center [19, 188] width 6 height 6
click at [101, 344] on div "Eraser" at bounding box center [102, 373] width 16 height 5
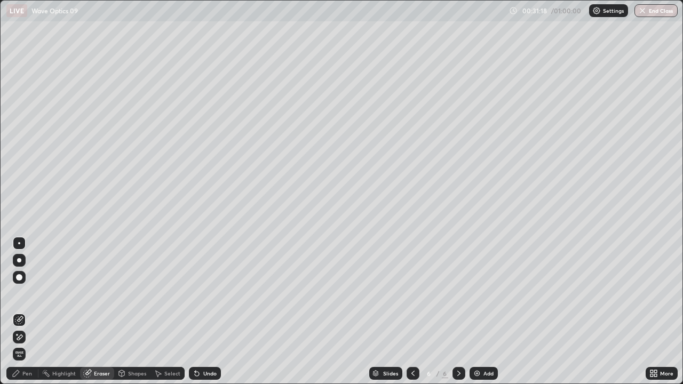
click at [27, 344] on div "Pen" at bounding box center [27, 373] width 10 height 5
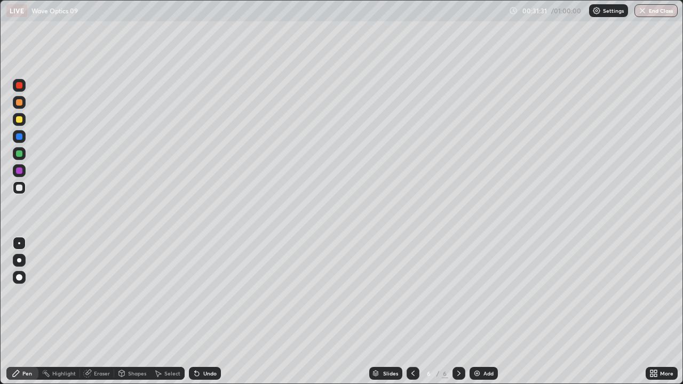
click at [663, 344] on div "More" at bounding box center [666, 373] width 13 height 5
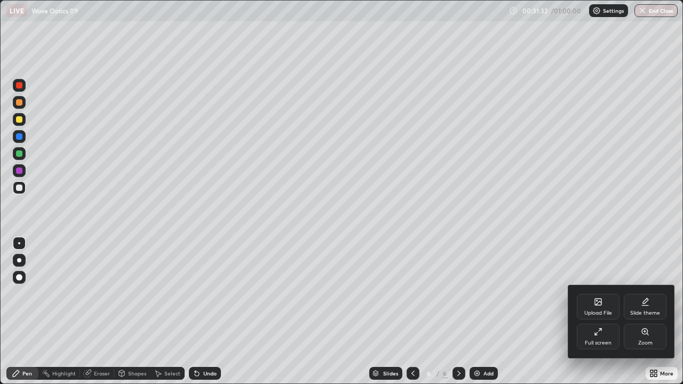
click at [602, 342] on div "Full screen" at bounding box center [598, 342] width 27 height 5
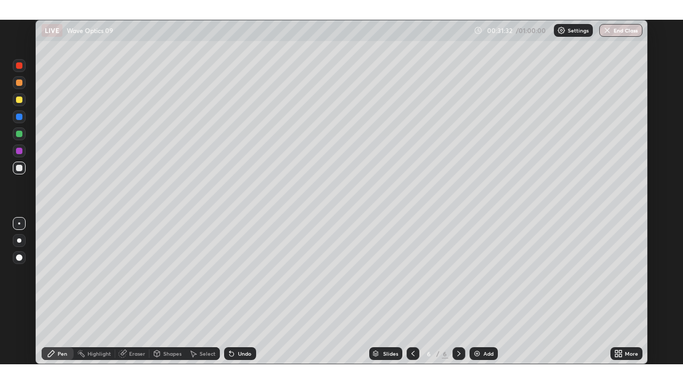
scroll to position [53018, 52679]
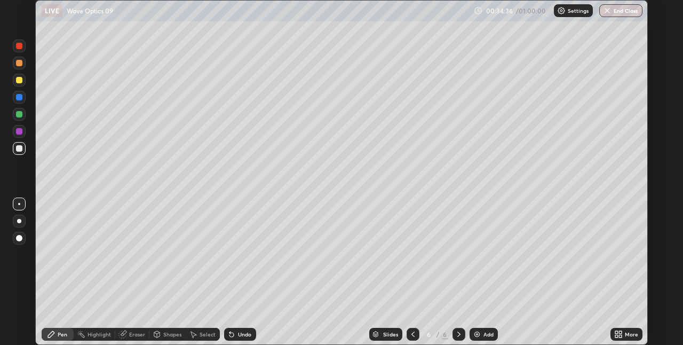
click at [623, 334] on div "More" at bounding box center [626, 334] width 32 height 13
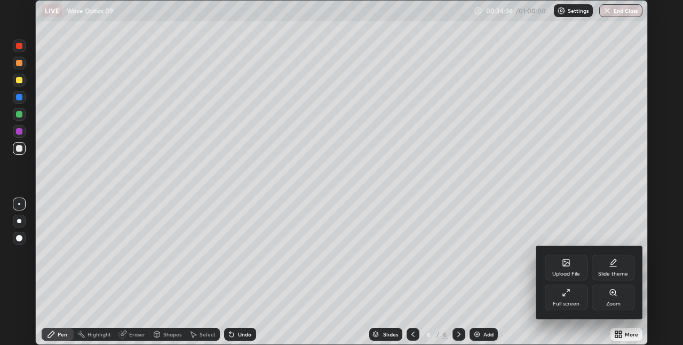
click at [567, 301] on div "Full screen" at bounding box center [566, 303] width 27 height 5
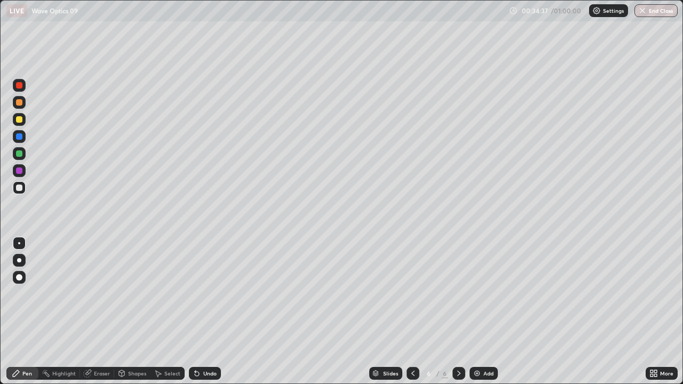
scroll to position [384, 683]
click at [20, 188] on div at bounding box center [19, 188] width 6 height 6
click at [135, 344] on div "Shapes" at bounding box center [137, 373] width 18 height 5
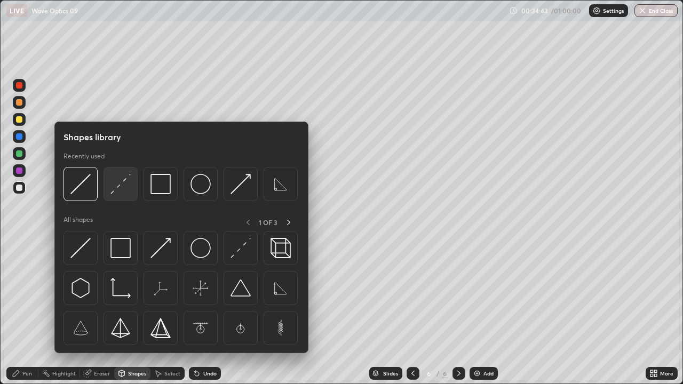
click at [117, 192] on img at bounding box center [120, 184] width 20 height 20
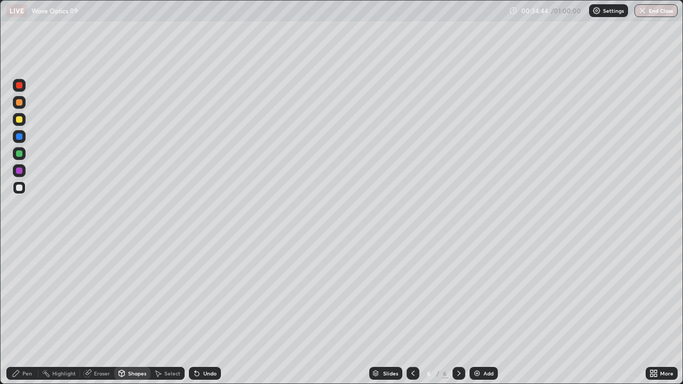
click at [124, 344] on icon at bounding box center [121, 373] width 9 height 9
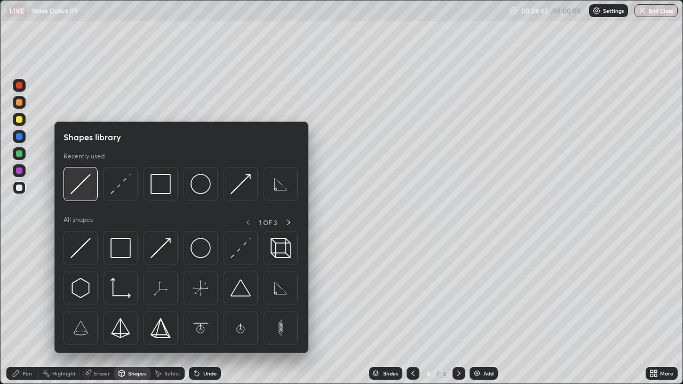
click at [84, 184] on img at bounding box center [80, 184] width 20 height 20
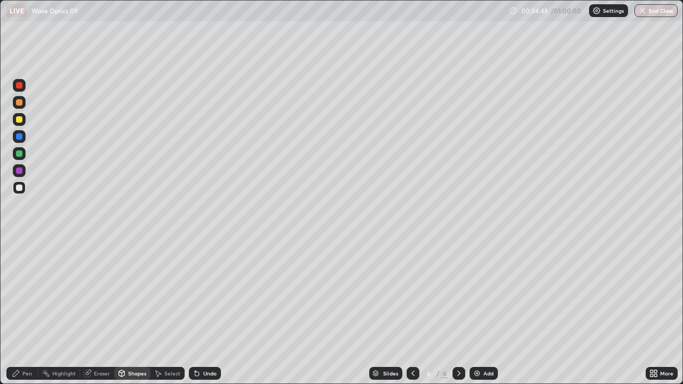
click at [480, 344] on div "Add" at bounding box center [484, 373] width 28 height 13
click at [130, 344] on div "Shapes" at bounding box center [137, 373] width 18 height 5
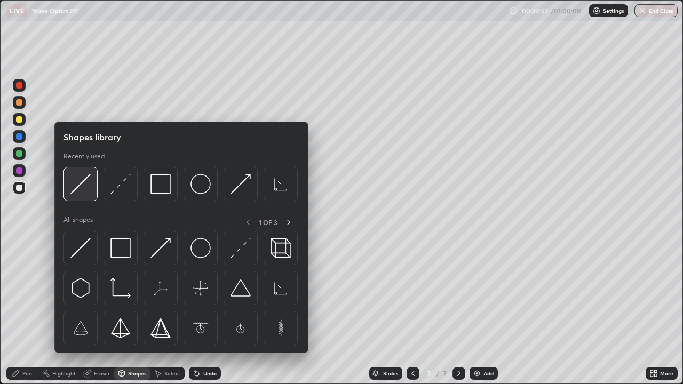
click at [77, 192] on img at bounding box center [80, 184] width 20 height 20
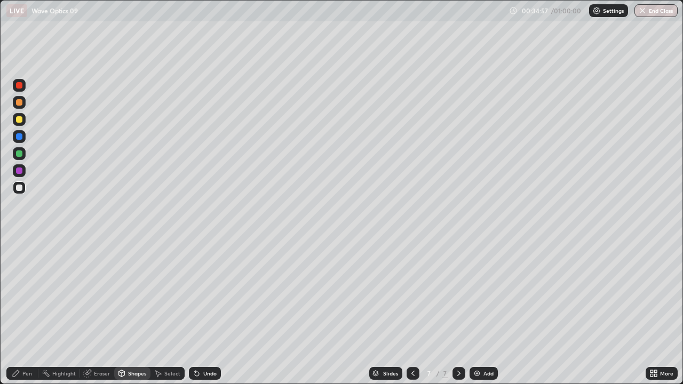
click at [18, 119] on div at bounding box center [19, 119] width 6 height 6
click at [21, 344] on div "Pen" at bounding box center [22, 373] width 32 height 13
click at [134, 344] on div "Shapes" at bounding box center [137, 373] width 18 height 5
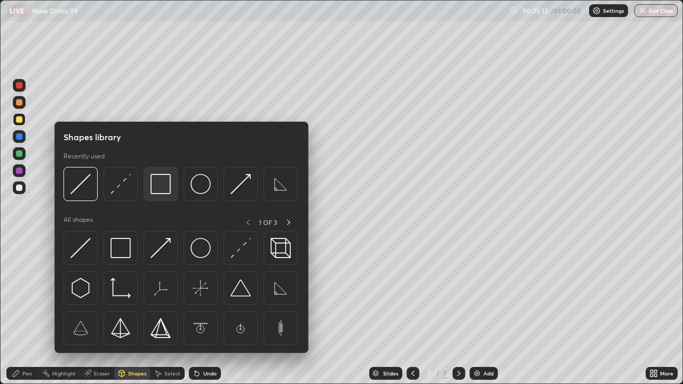
click at [158, 187] on img at bounding box center [160, 184] width 20 height 20
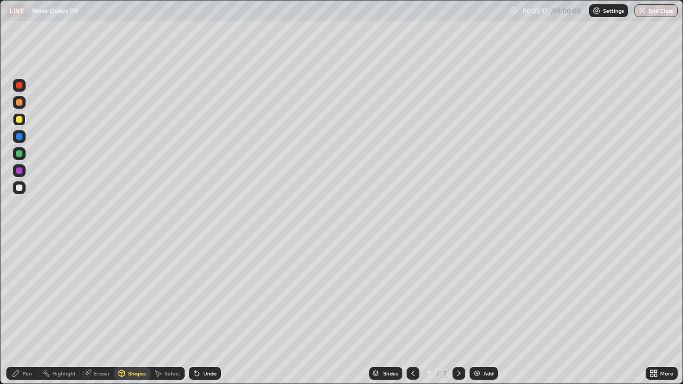
click at [29, 344] on div "Pen" at bounding box center [27, 373] width 10 height 5
click at [20, 188] on div at bounding box center [19, 188] width 6 height 6
click at [126, 344] on div "Shapes" at bounding box center [132, 373] width 36 height 13
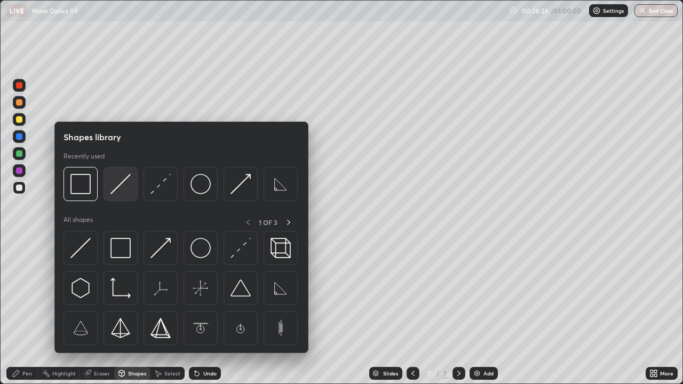
click at [118, 190] on img at bounding box center [120, 184] width 20 height 20
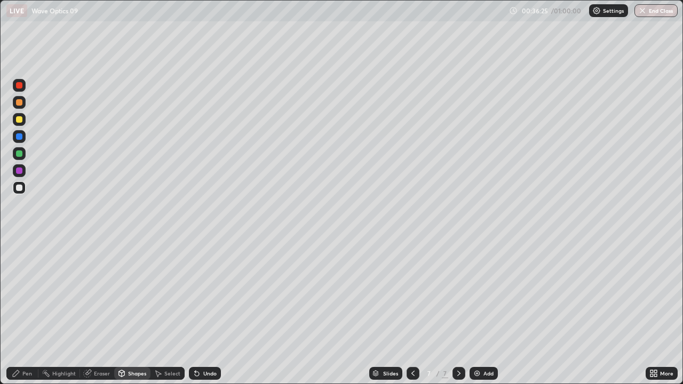
click at [20, 152] on div at bounding box center [19, 153] width 6 height 6
click at [18, 190] on div at bounding box center [19, 188] width 6 height 6
click at [210, 344] on div "Undo" at bounding box center [209, 373] width 13 height 5
click at [33, 344] on div "Pen" at bounding box center [22, 373] width 32 height 13
click at [22, 155] on div at bounding box center [19, 153] width 6 height 6
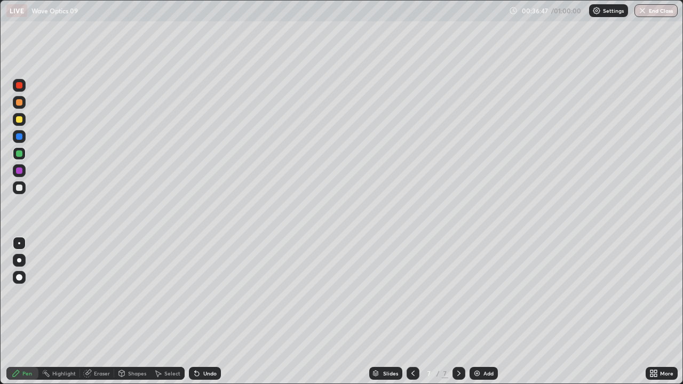
click at [207, 344] on div "Undo" at bounding box center [205, 373] width 32 height 13
click at [130, 344] on div "Shapes" at bounding box center [132, 373] width 36 height 13
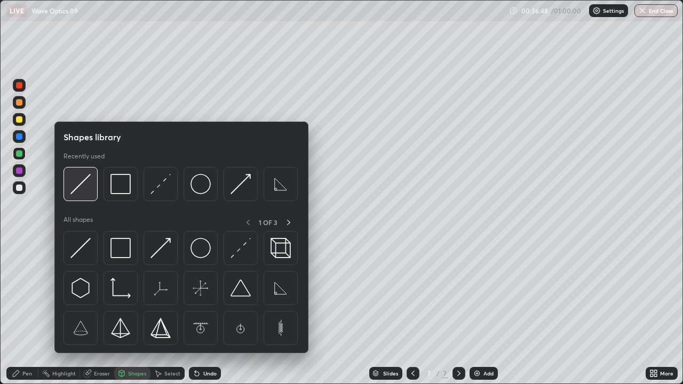
click at [82, 189] on img at bounding box center [80, 184] width 20 height 20
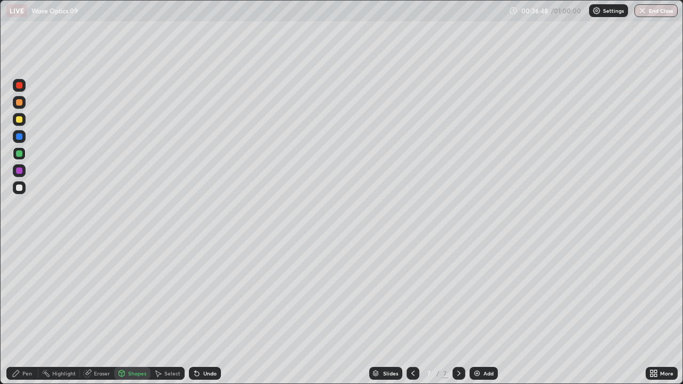
click at [21, 154] on div at bounding box center [19, 153] width 6 height 6
click at [29, 344] on div "Pen" at bounding box center [27, 373] width 10 height 5
click at [18, 187] on div at bounding box center [19, 188] width 6 height 6
click at [23, 189] on div at bounding box center [19, 187] width 13 height 13
click at [104, 344] on div "Eraser" at bounding box center [102, 373] width 16 height 5
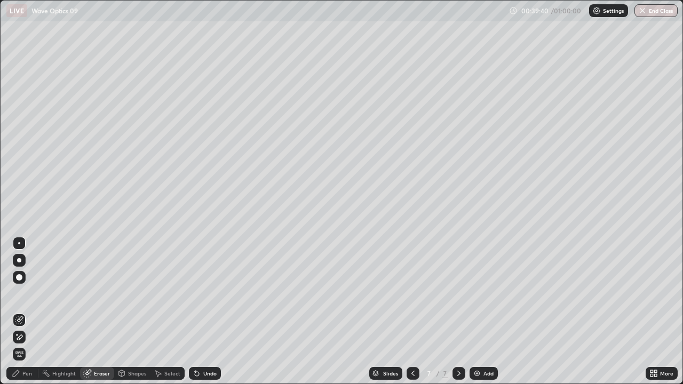
click at [31, 344] on div "Pen" at bounding box center [27, 373] width 10 height 5
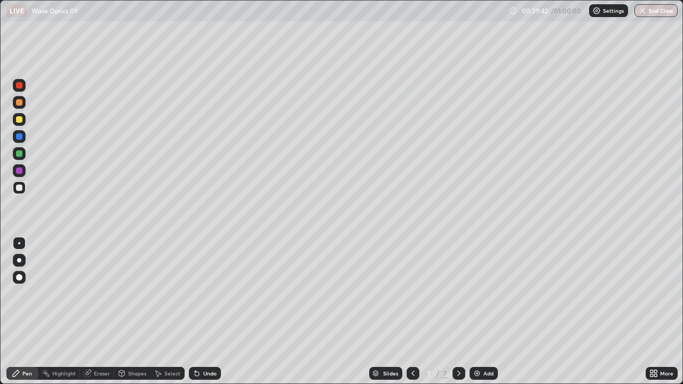
click at [101, 344] on div "Eraser" at bounding box center [102, 373] width 16 height 5
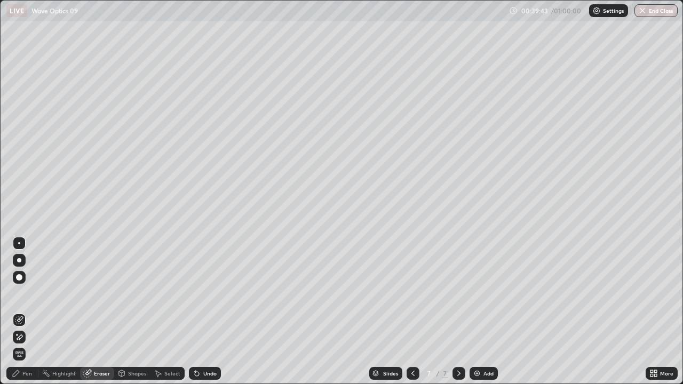
click at [31, 344] on div "Pen" at bounding box center [27, 373] width 10 height 5
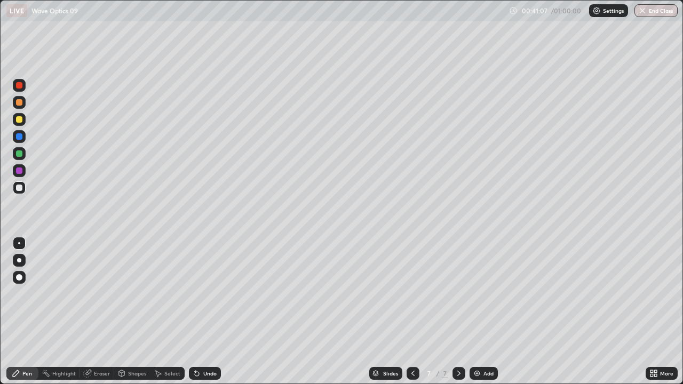
click at [19, 119] on div at bounding box center [19, 119] width 6 height 6
click at [20, 122] on div at bounding box center [19, 119] width 6 height 6
click at [30, 344] on div "Pen" at bounding box center [22, 373] width 32 height 13
click at [205, 344] on div "Undo" at bounding box center [205, 373] width 32 height 13
click at [19, 188] on div at bounding box center [19, 188] width 6 height 6
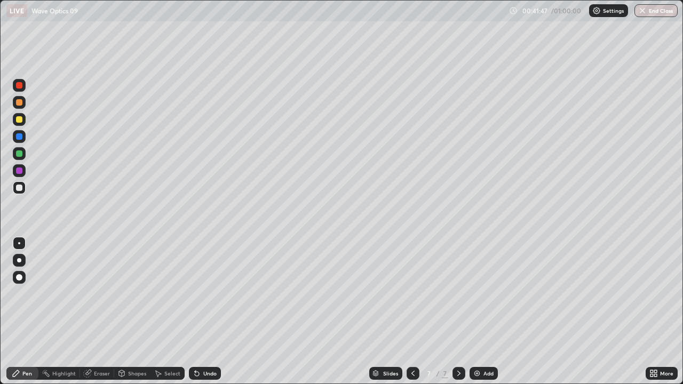
click at [206, 344] on div "Undo" at bounding box center [209, 373] width 13 height 5
click at [207, 344] on div "Undo" at bounding box center [209, 373] width 13 height 5
click at [206, 344] on div "Undo" at bounding box center [205, 373] width 32 height 13
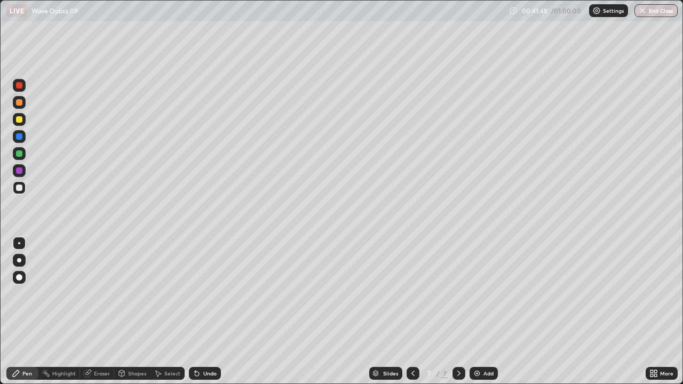
click at [208, 344] on div "Undo" at bounding box center [209, 373] width 13 height 5
click at [207, 344] on div "Undo" at bounding box center [205, 373] width 32 height 13
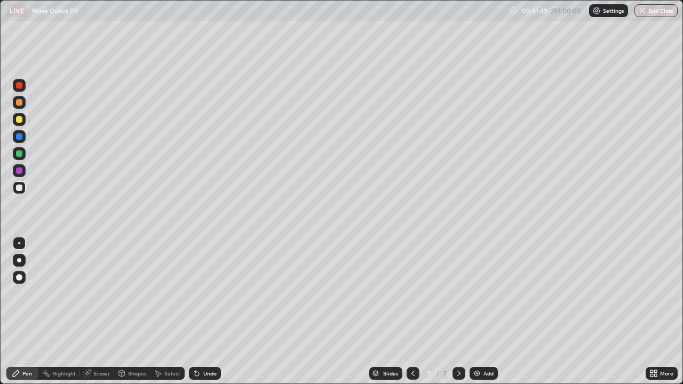
click at [207, 344] on div "Undo" at bounding box center [205, 373] width 32 height 13
click at [206, 344] on div "Undo" at bounding box center [205, 373] width 32 height 13
click at [207, 344] on div "Undo" at bounding box center [205, 373] width 32 height 13
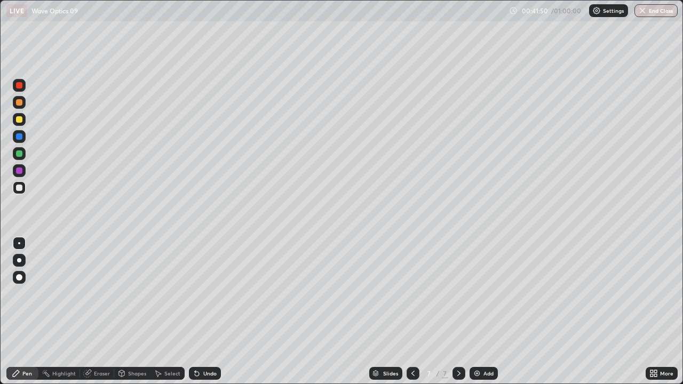
click at [208, 344] on div "Undo" at bounding box center [209, 373] width 13 height 5
click at [210, 344] on div "Undo" at bounding box center [209, 373] width 13 height 5
click at [138, 344] on div "Shapes" at bounding box center [137, 373] width 18 height 5
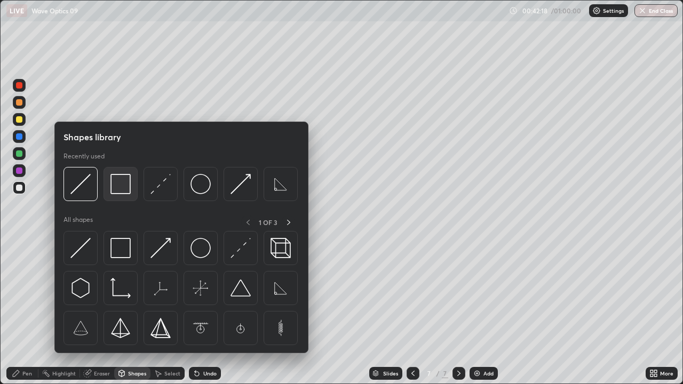
click at [131, 190] on div at bounding box center [121, 184] width 34 height 34
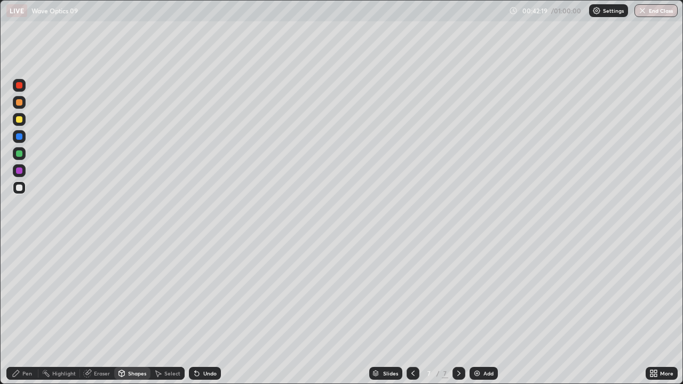
click at [22, 121] on div at bounding box center [19, 119] width 6 height 6
click at [25, 344] on div "Pen" at bounding box center [27, 373] width 10 height 5
click at [20, 187] on div at bounding box center [19, 188] width 6 height 6
click at [132, 344] on div "Shapes" at bounding box center [137, 373] width 18 height 5
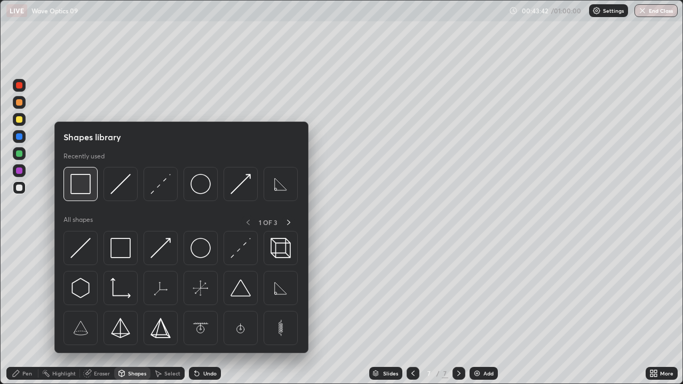
click at [81, 193] on img at bounding box center [80, 184] width 20 height 20
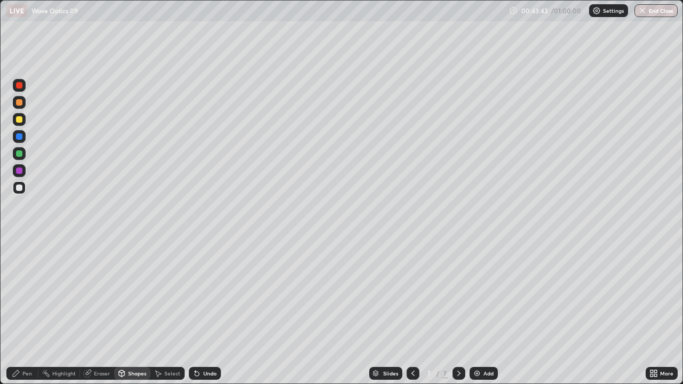
click at [23, 121] on div at bounding box center [19, 119] width 13 height 13
click at [21, 188] on div at bounding box center [19, 188] width 6 height 6
click at [210, 344] on div "Undo" at bounding box center [205, 373] width 32 height 13
click at [33, 344] on div "Pen" at bounding box center [22, 373] width 32 height 13
click at [23, 122] on div at bounding box center [19, 119] width 13 height 13
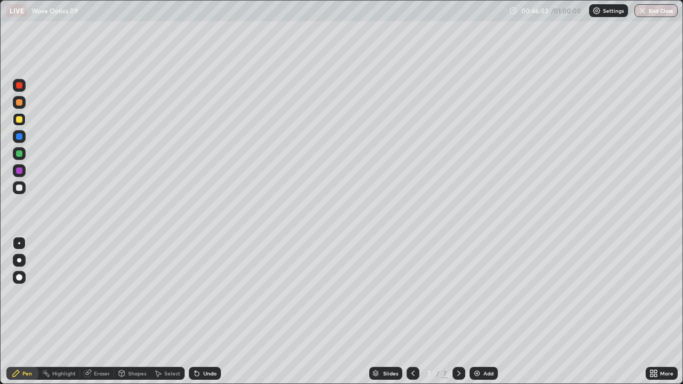
click at [20, 120] on div at bounding box center [19, 119] width 6 height 6
click at [138, 344] on div "Shapes" at bounding box center [137, 373] width 18 height 5
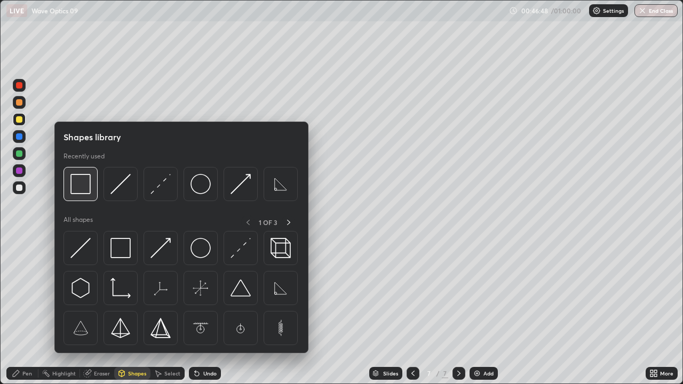
click at [84, 186] on img at bounding box center [80, 184] width 20 height 20
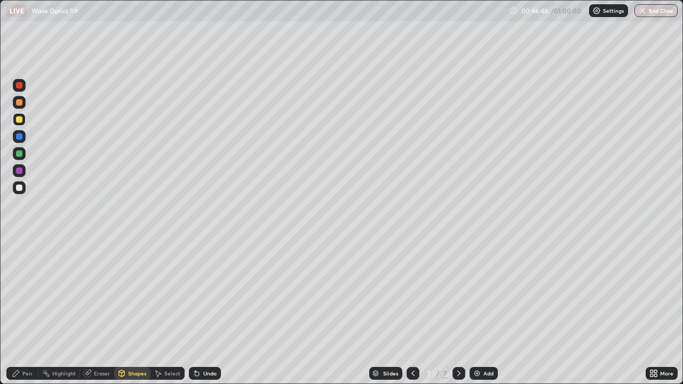
click at [20, 120] on div at bounding box center [19, 119] width 6 height 6
click at [37, 344] on div "Pen" at bounding box center [22, 373] width 32 height 13
click at [23, 187] on div at bounding box center [19, 187] width 13 height 13
click at [135, 344] on div "Shapes" at bounding box center [132, 373] width 36 height 13
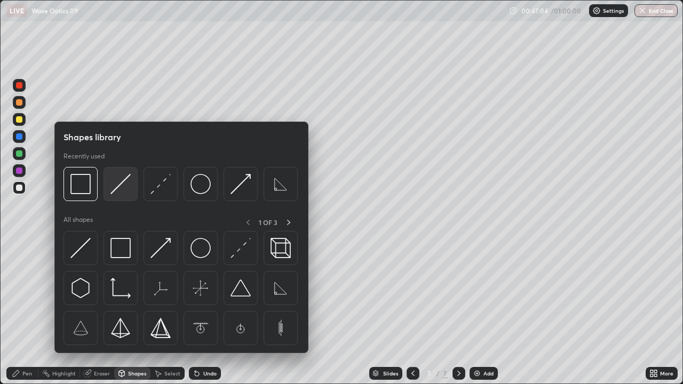
click at [124, 191] on img at bounding box center [120, 184] width 20 height 20
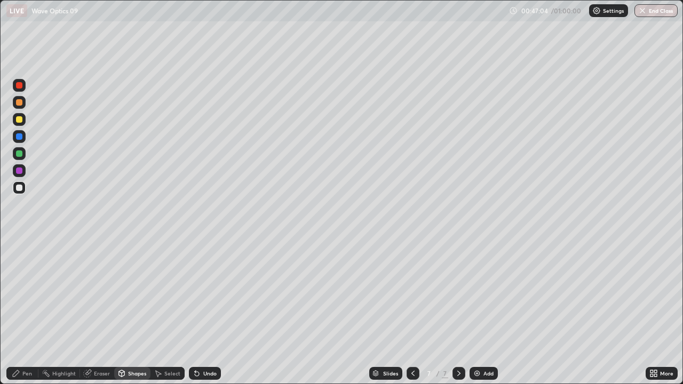
click at [18, 154] on div at bounding box center [19, 153] width 6 height 6
click at [29, 344] on div "Pen" at bounding box center [27, 373] width 10 height 5
click at [18, 192] on div at bounding box center [19, 187] width 13 height 13
click at [23, 189] on div at bounding box center [19, 187] width 13 height 13
click at [133, 344] on div "Shapes" at bounding box center [137, 373] width 18 height 5
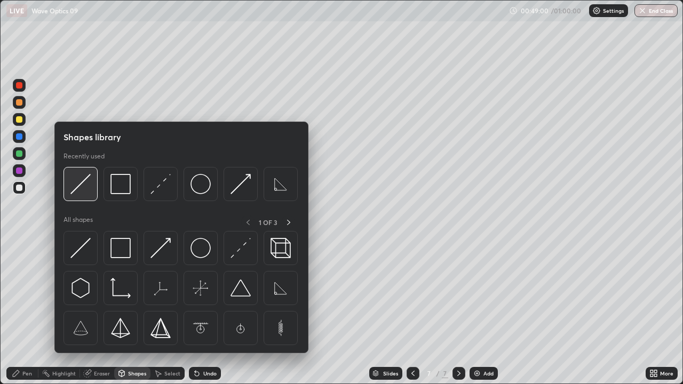
click at [83, 193] on img at bounding box center [80, 184] width 20 height 20
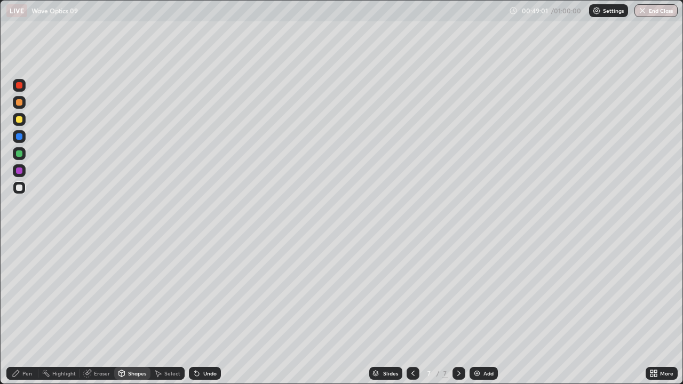
click at [20, 152] on div at bounding box center [19, 153] width 6 height 6
click at [31, 344] on div "Pen" at bounding box center [27, 373] width 10 height 5
click at [20, 187] on div at bounding box center [19, 188] width 6 height 6
click at [481, 344] on div "Add" at bounding box center [484, 373] width 28 height 13
click at [23, 121] on div at bounding box center [19, 119] width 13 height 13
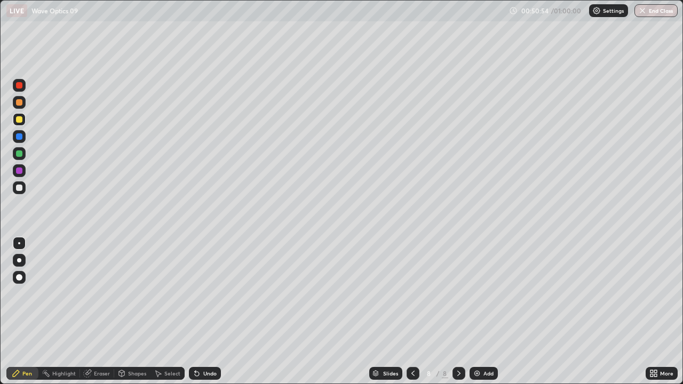
click at [17, 188] on div at bounding box center [19, 188] width 6 height 6
click at [126, 344] on div "Shapes" at bounding box center [132, 373] width 36 height 13
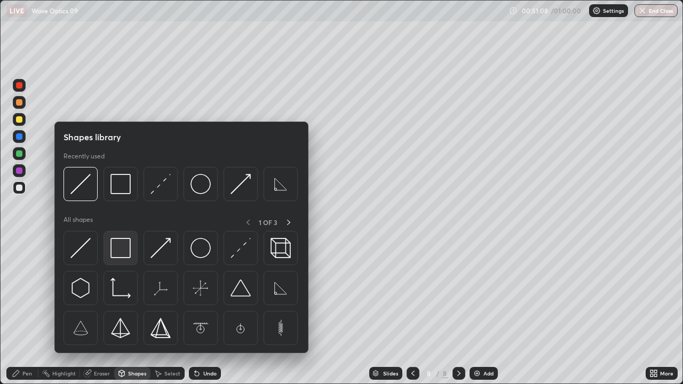
click at [116, 245] on img at bounding box center [120, 248] width 20 height 20
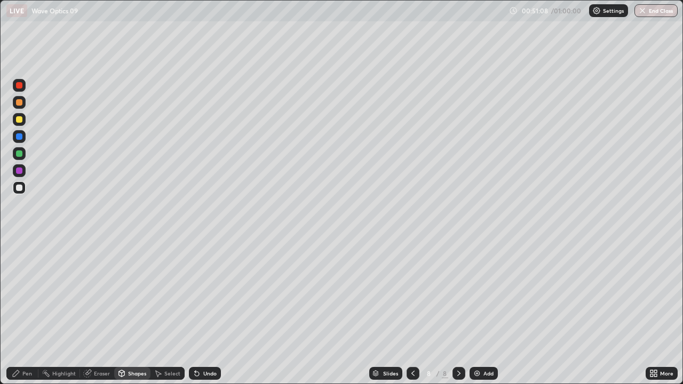
click at [17, 122] on div at bounding box center [19, 119] width 6 height 6
click at [412, 344] on icon at bounding box center [413, 373] width 9 height 9
click at [459, 344] on icon at bounding box center [459, 373] width 9 height 9
click at [20, 188] on div at bounding box center [19, 188] width 6 height 6
click at [22, 120] on div at bounding box center [19, 119] width 6 height 6
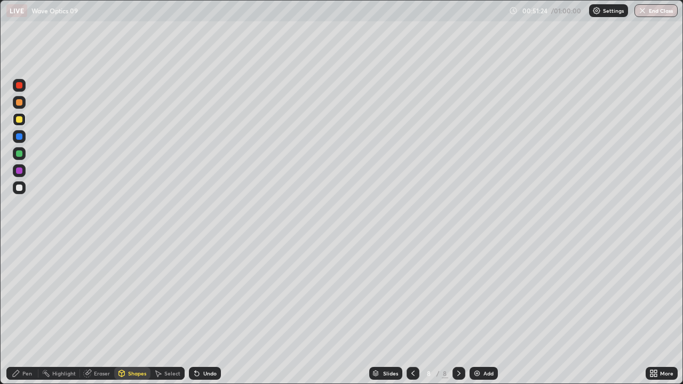
click at [23, 189] on div at bounding box center [19, 187] width 13 height 13
click at [20, 120] on div at bounding box center [19, 119] width 6 height 6
click at [199, 344] on icon at bounding box center [197, 373] width 9 height 9
click at [35, 344] on div "Pen" at bounding box center [22, 373] width 32 height 13
click at [201, 344] on div "Undo" at bounding box center [205, 373] width 32 height 13
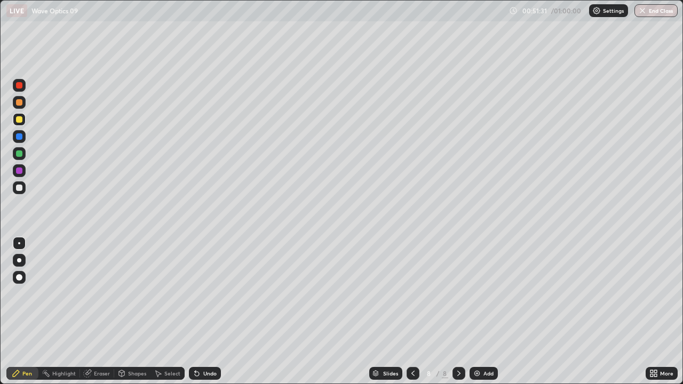
click at [201, 344] on div "Undo" at bounding box center [205, 373] width 32 height 13
click at [412, 344] on icon at bounding box center [413, 373] width 9 height 9
click at [458, 344] on icon at bounding box center [459, 373] width 9 height 9
click at [19, 189] on div at bounding box center [19, 188] width 6 height 6
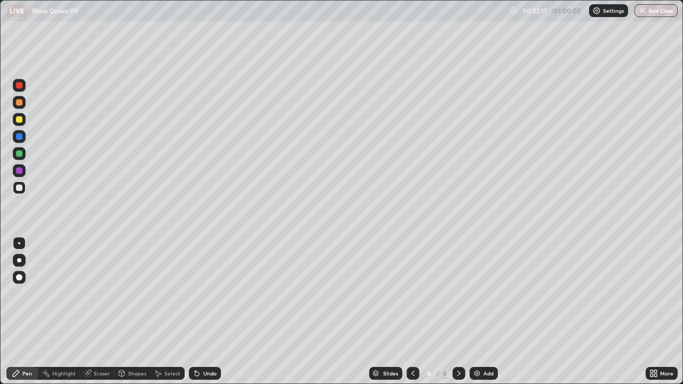
click at [203, 344] on div "Undo" at bounding box center [209, 373] width 13 height 5
click at [216, 344] on div "Undo" at bounding box center [205, 373] width 32 height 13
click at [210, 344] on div "Undo" at bounding box center [209, 373] width 13 height 5
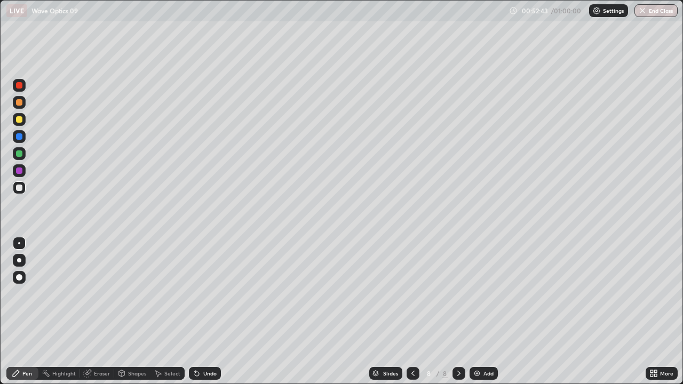
click at [135, 344] on div "Shapes" at bounding box center [137, 373] width 18 height 5
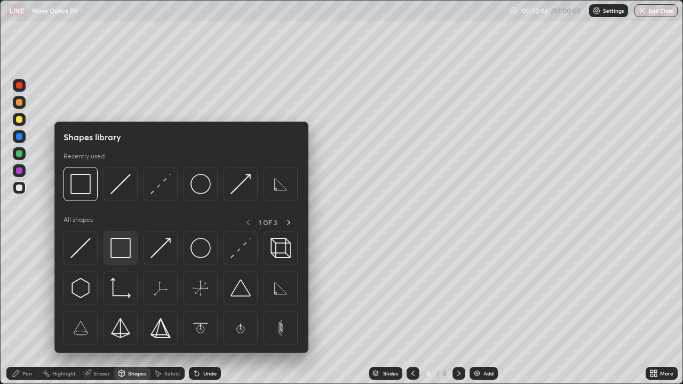
click at [126, 252] on img at bounding box center [120, 248] width 20 height 20
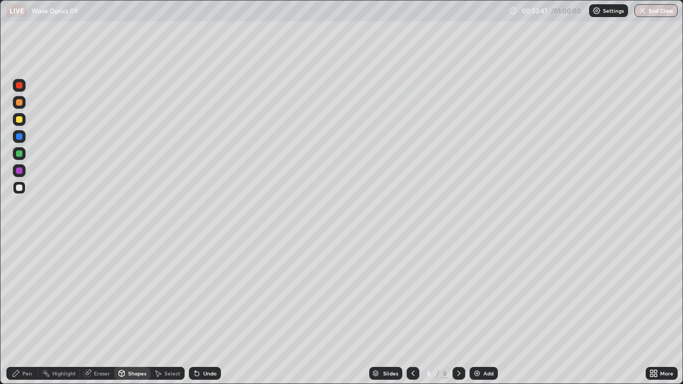
click at [210, 344] on div "Undo" at bounding box center [209, 373] width 13 height 5
click at [20, 118] on div at bounding box center [19, 119] width 6 height 6
click at [412, 344] on icon at bounding box center [413, 373] width 9 height 9
click at [455, 344] on icon at bounding box center [459, 373] width 9 height 9
click at [21, 189] on div at bounding box center [19, 188] width 6 height 6
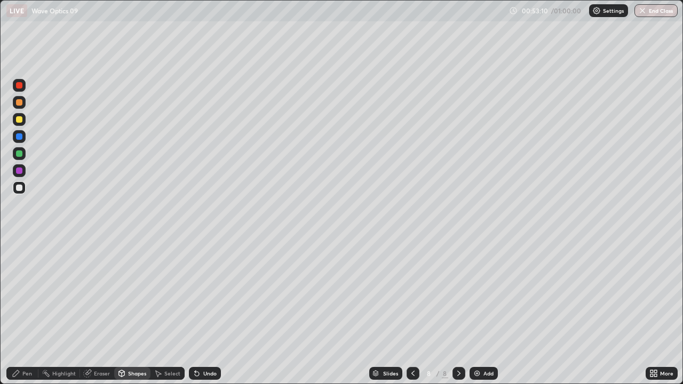
click at [209, 344] on div "Undo" at bounding box center [209, 373] width 13 height 5
click at [31, 344] on div "Pen" at bounding box center [27, 373] width 10 height 5
click at [412, 344] on icon at bounding box center [413, 373] width 9 height 9
click at [413, 344] on icon at bounding box center [413, 373] width 9 height 9
click at [412, 344] on icon at bounding box center [413, 373] width 9 height 9
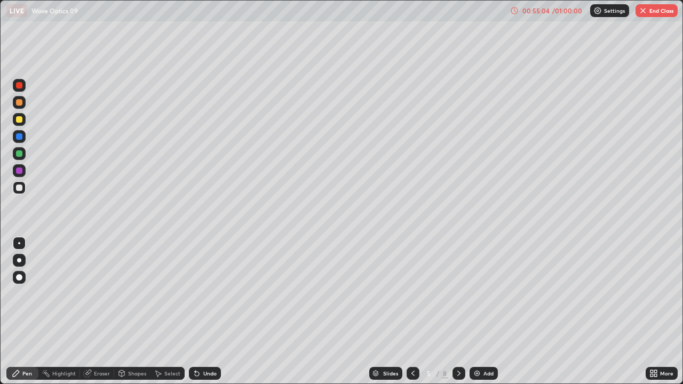
click at [659, 14] on button "End Class" at bounding box center [657, 10] width 42 height 13
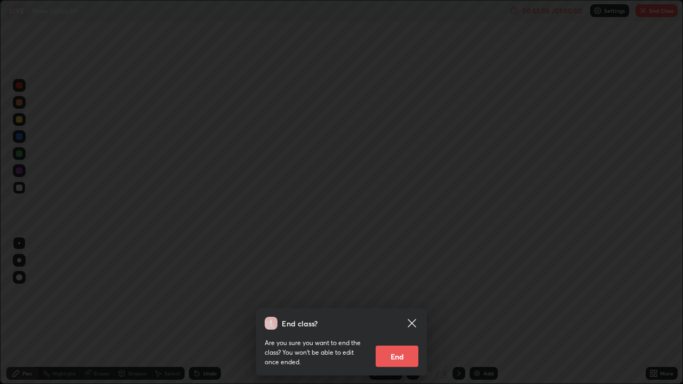
click at [399, 344] on button "End" at bounding box center [397, 356] width 43 height 21
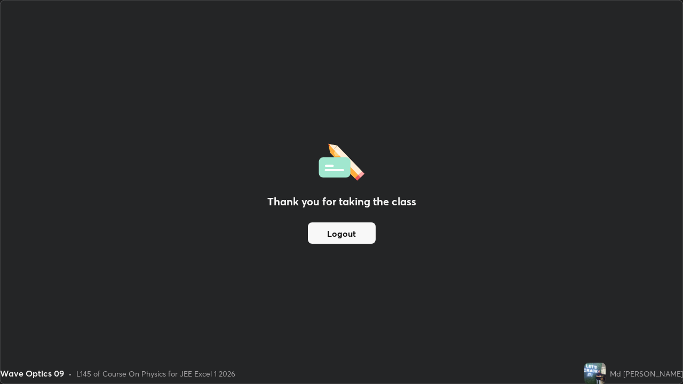
click at [347, 234] on button "Logout" at bounding box center [342, 233] width 68 height 21
